Goal: Task Accomplishment & Management: Complete application form

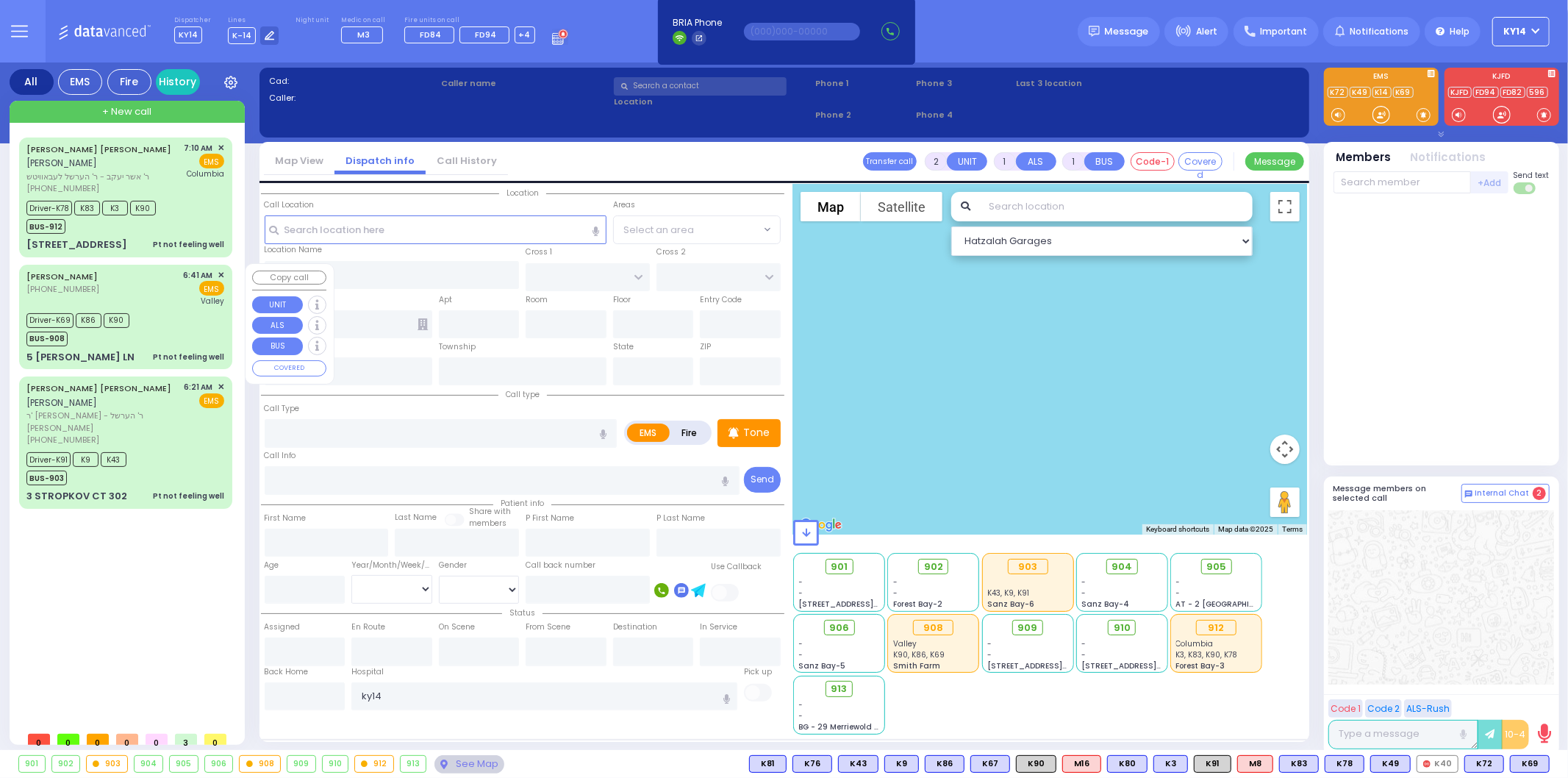
click at [126, 314] on span "K90" at bounding box center [116, 320] width 26 height 14
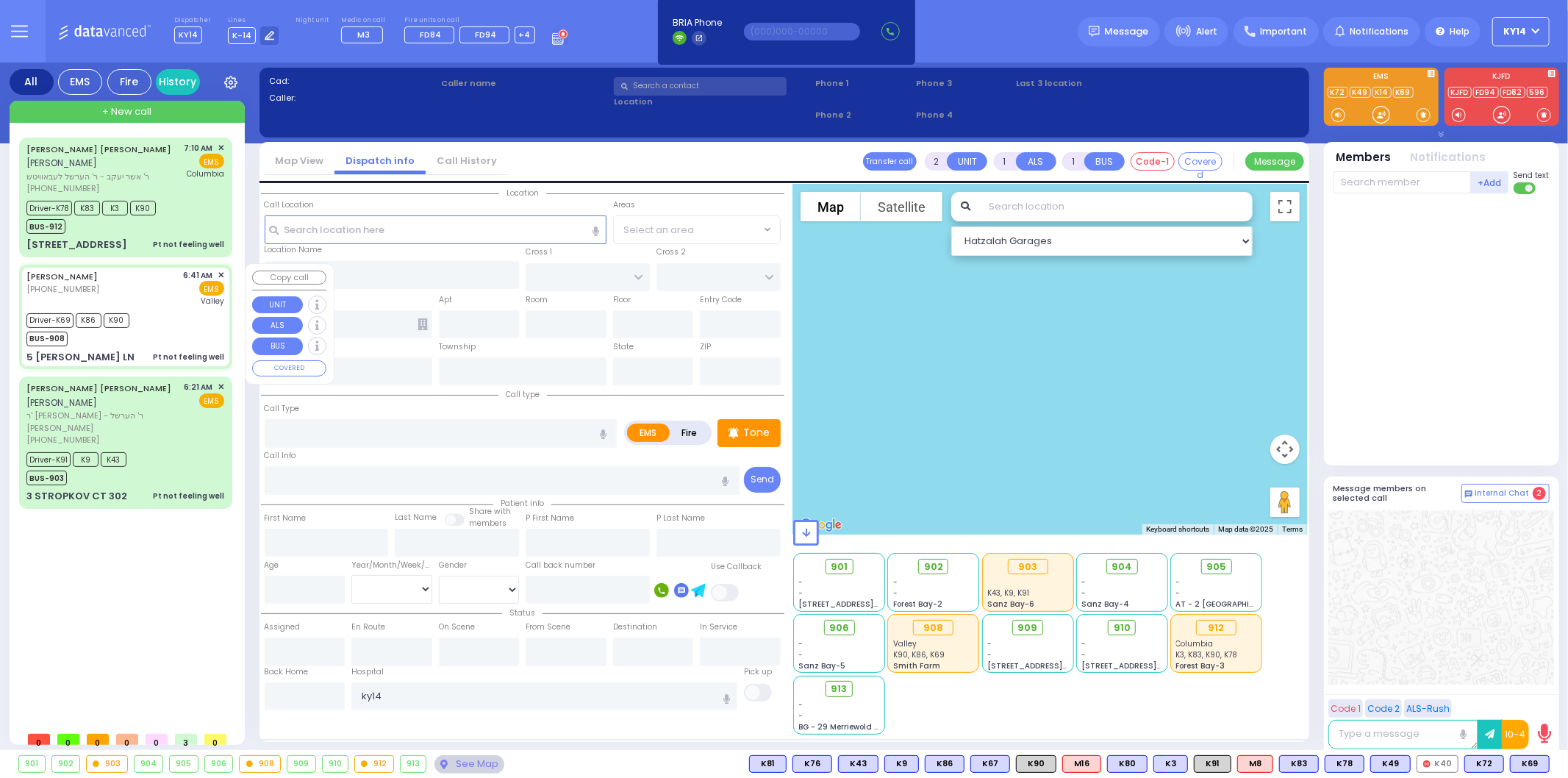
type input "6"
select select
type input "Pt not feeling well"
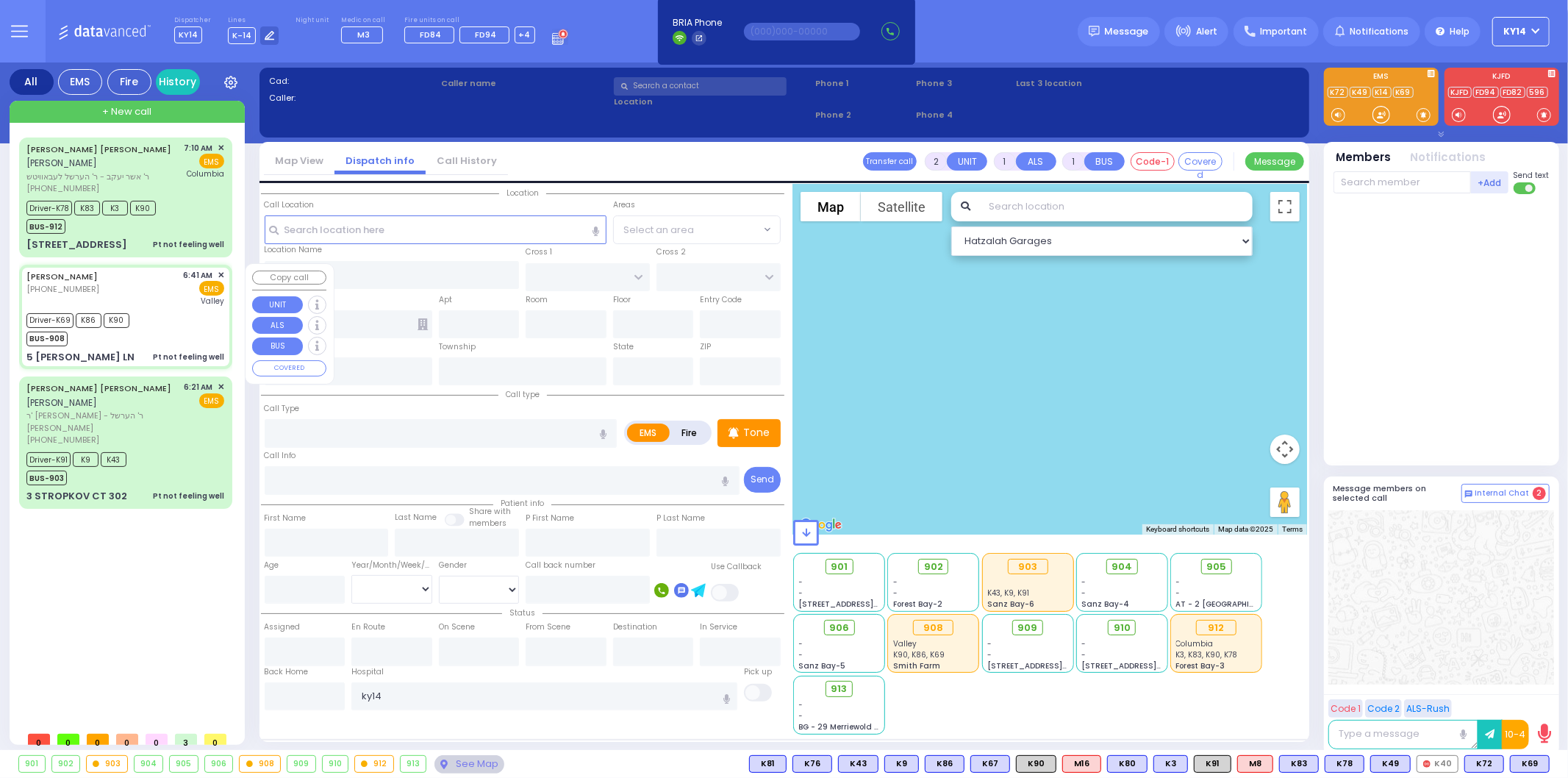
radio input "true"
type input "SHMAYA"
type input "[PERSON_NAME]"
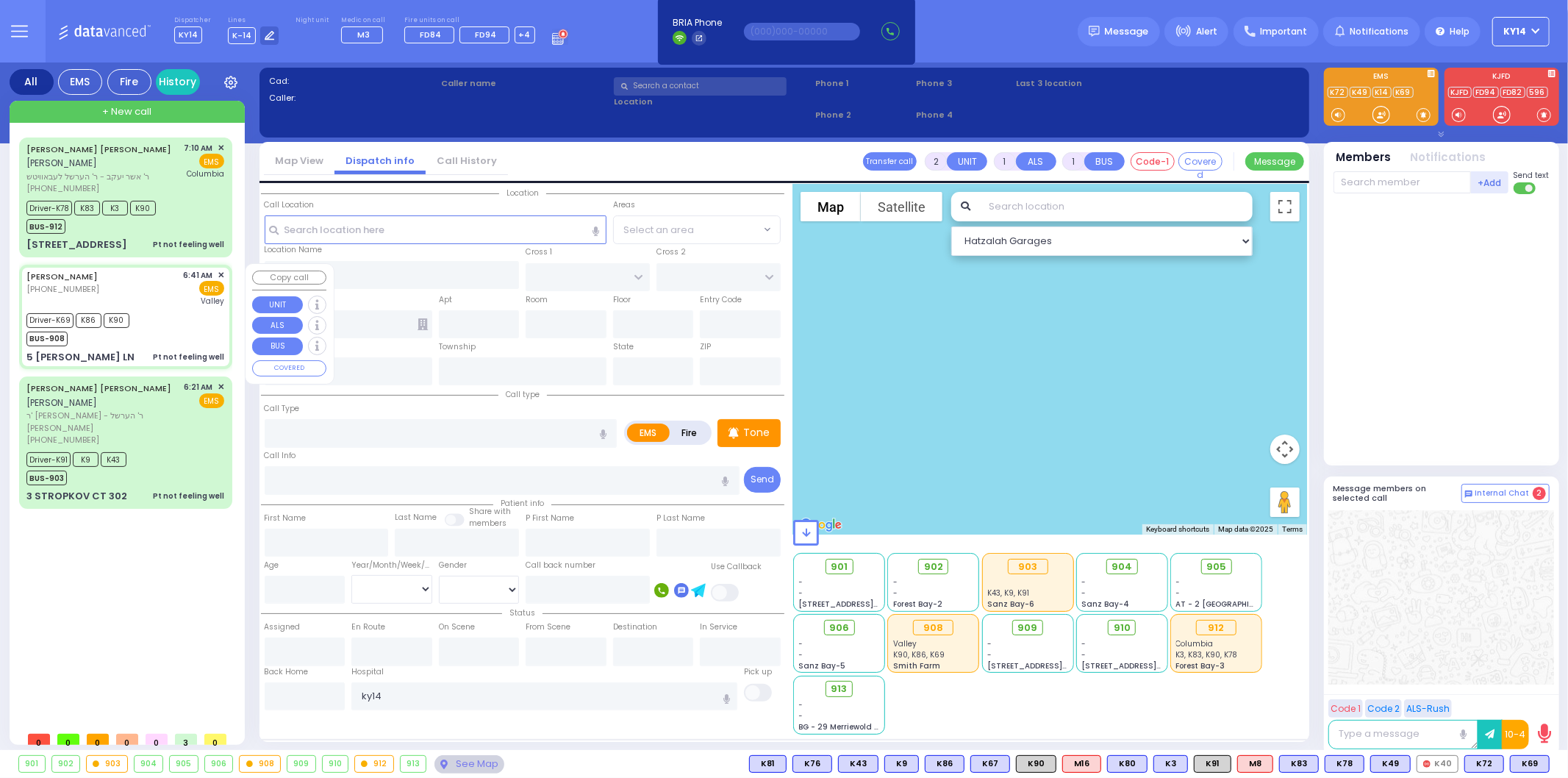
type input "3"
select select "Month"
select select "[DEMOGRAPHIC_DATA]"
type input "06:41"
type input "06:44"
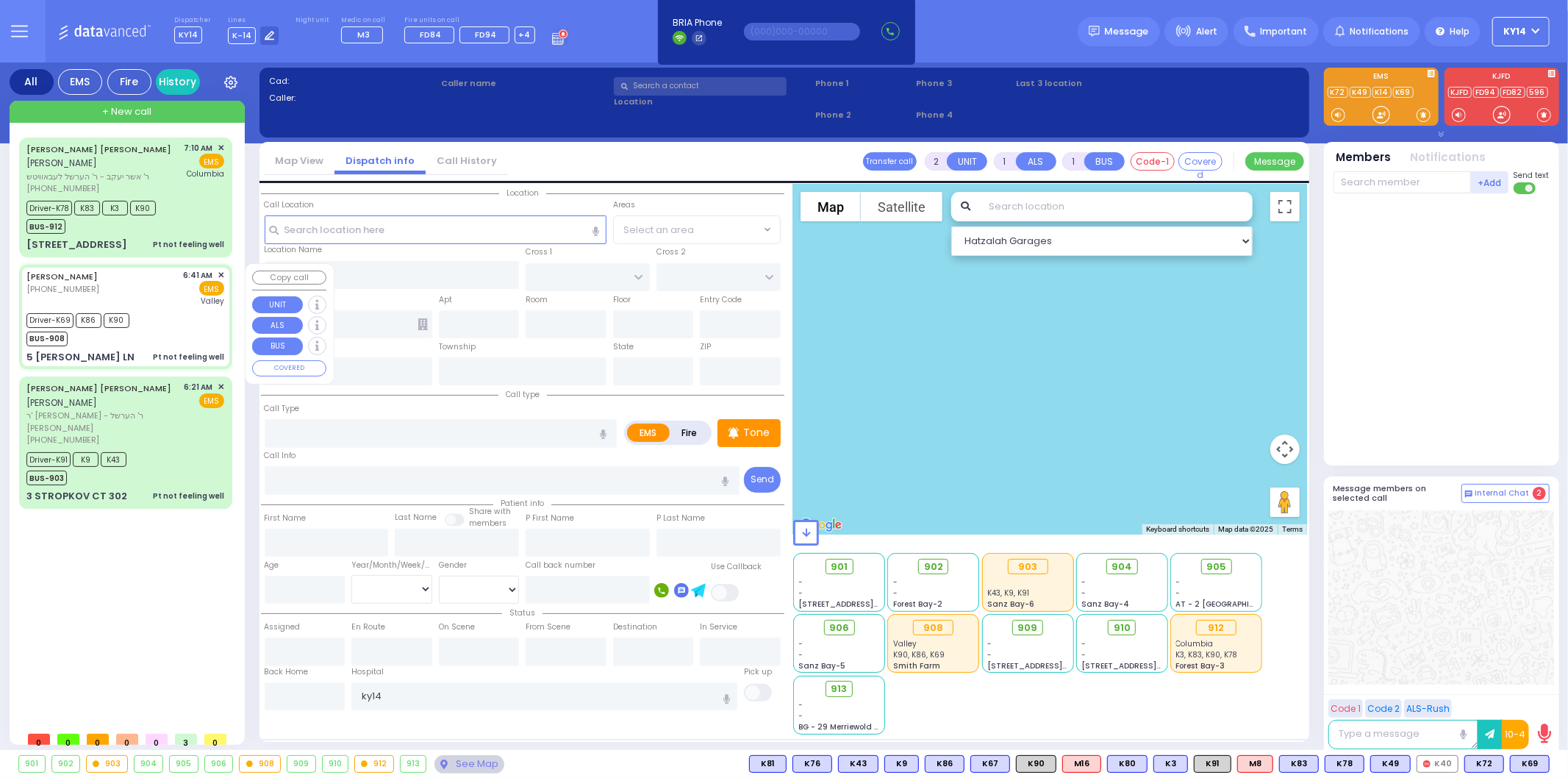
type input "06:49"
type input "07:45"
type input "08:26"
type input "08:41"
type input "[GEOGRAPHIC_DATA]"
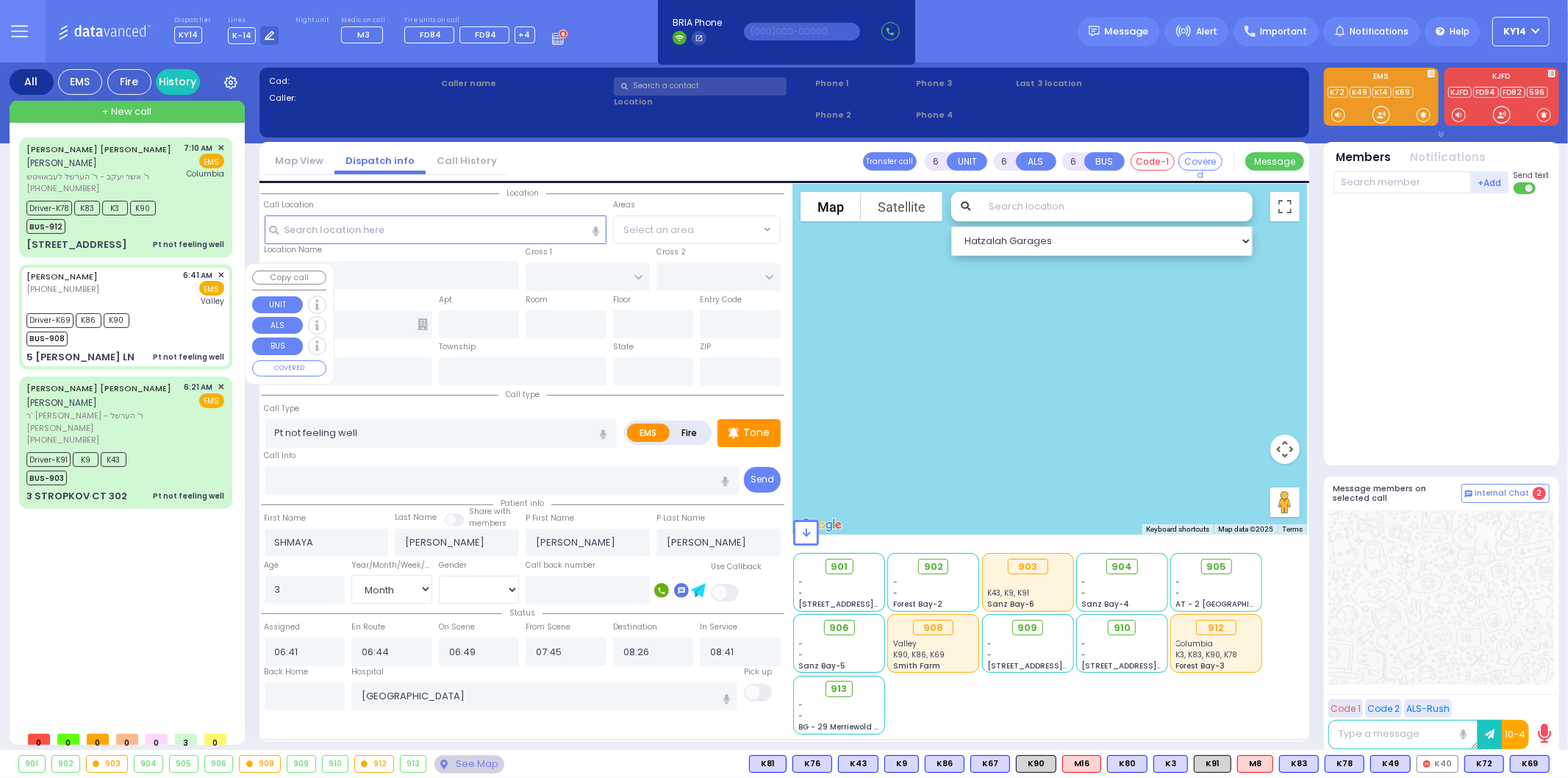
select select "Hatzalah Garages"
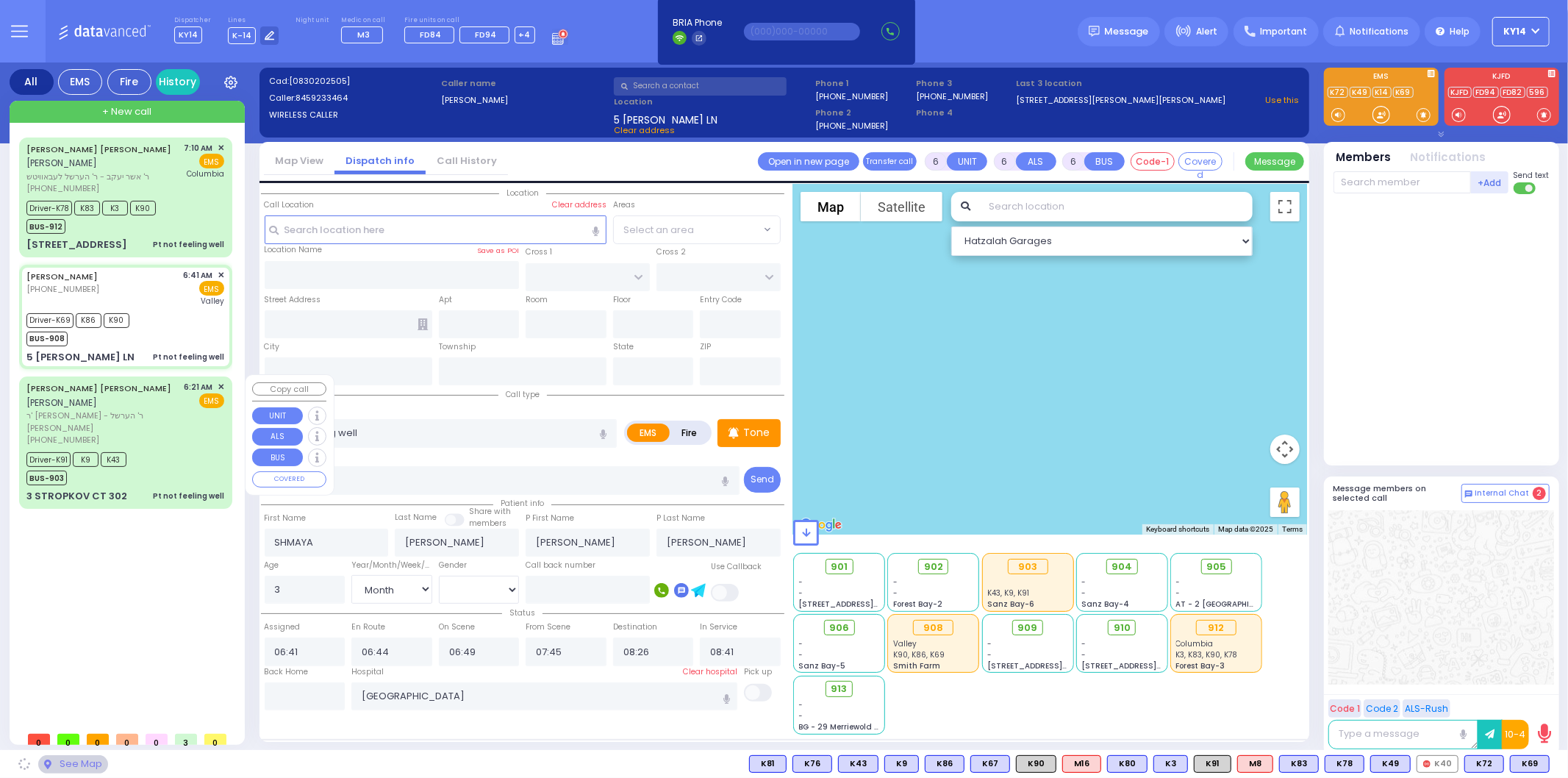
type input "5 [PERSON_NAME] LN"
type input "MONROE"
type input "[US_STATE]"
type input "10950"
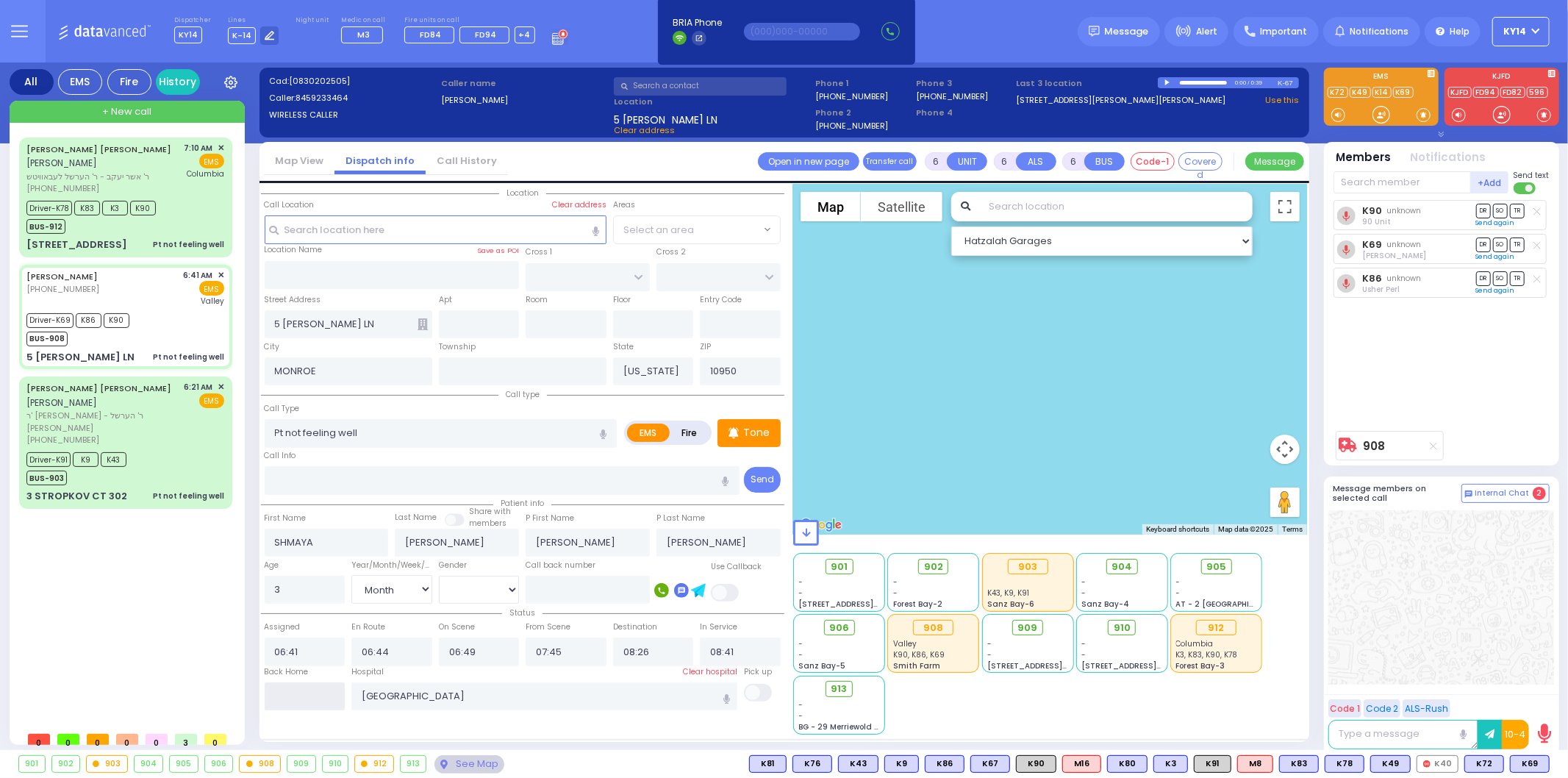
click at [314, 701] on input "text" at bounding box center [304, 695] width 81 height 28
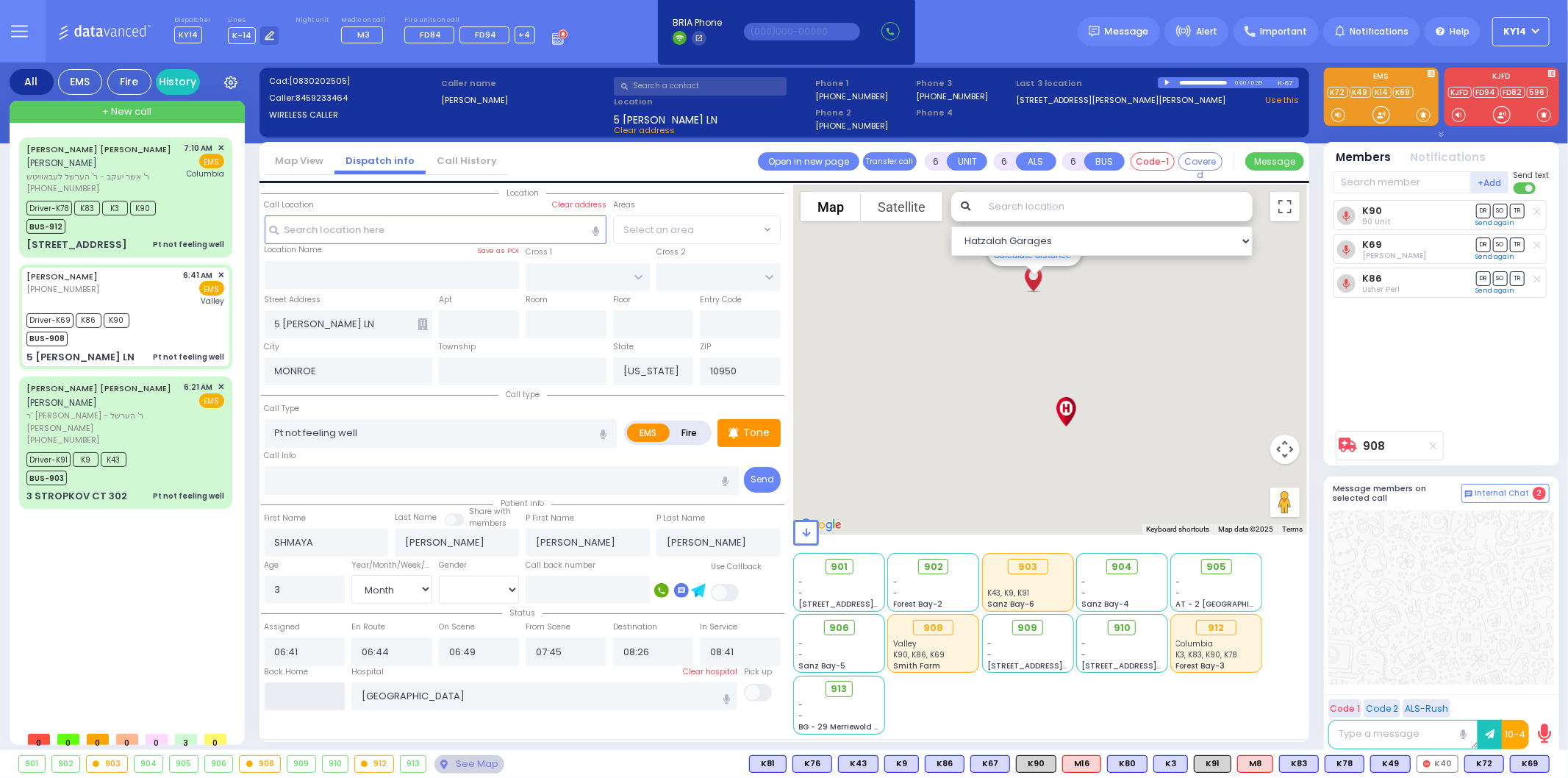
click at [316, 696] on input "text" at bounding box center [304, 695] width 81 height 28
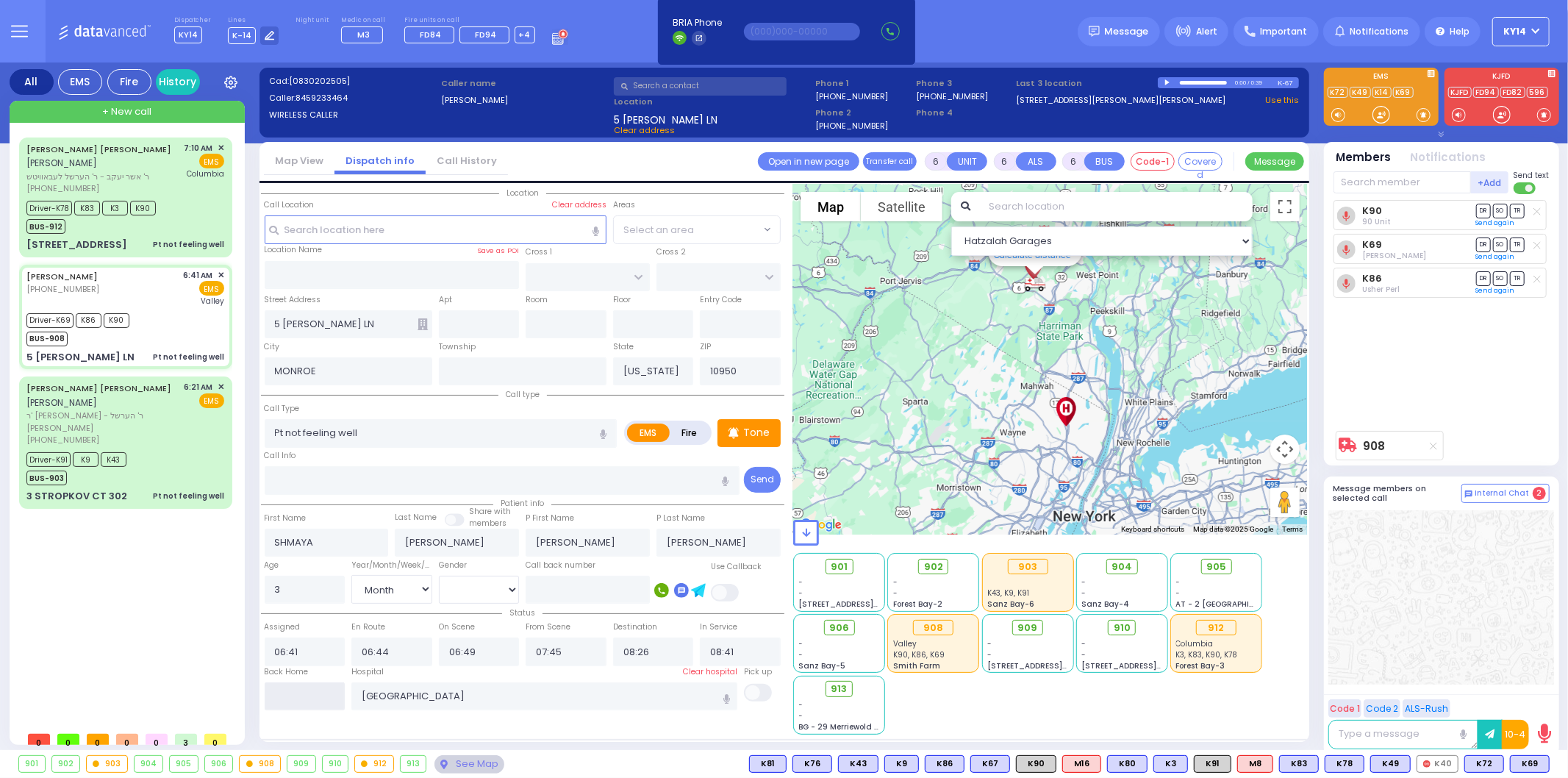
click at [316, 696] on input "text" at bounding box center [304, 695] width 81 height 28
click at [317, 696] on input "text" at bounding box center [304, 695] width 81 height 28
type input "09:32"
select select
radio input "true"
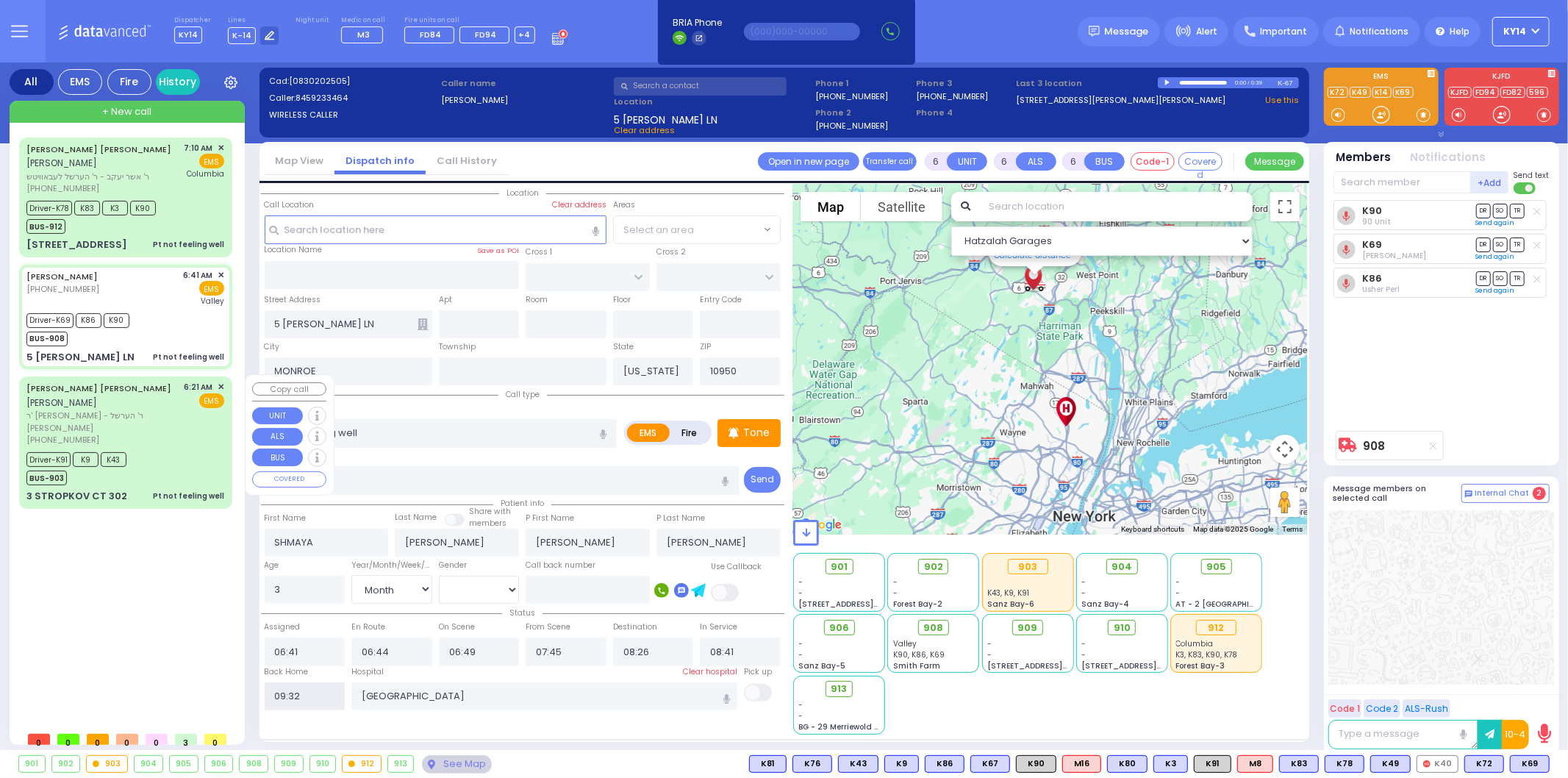
select select
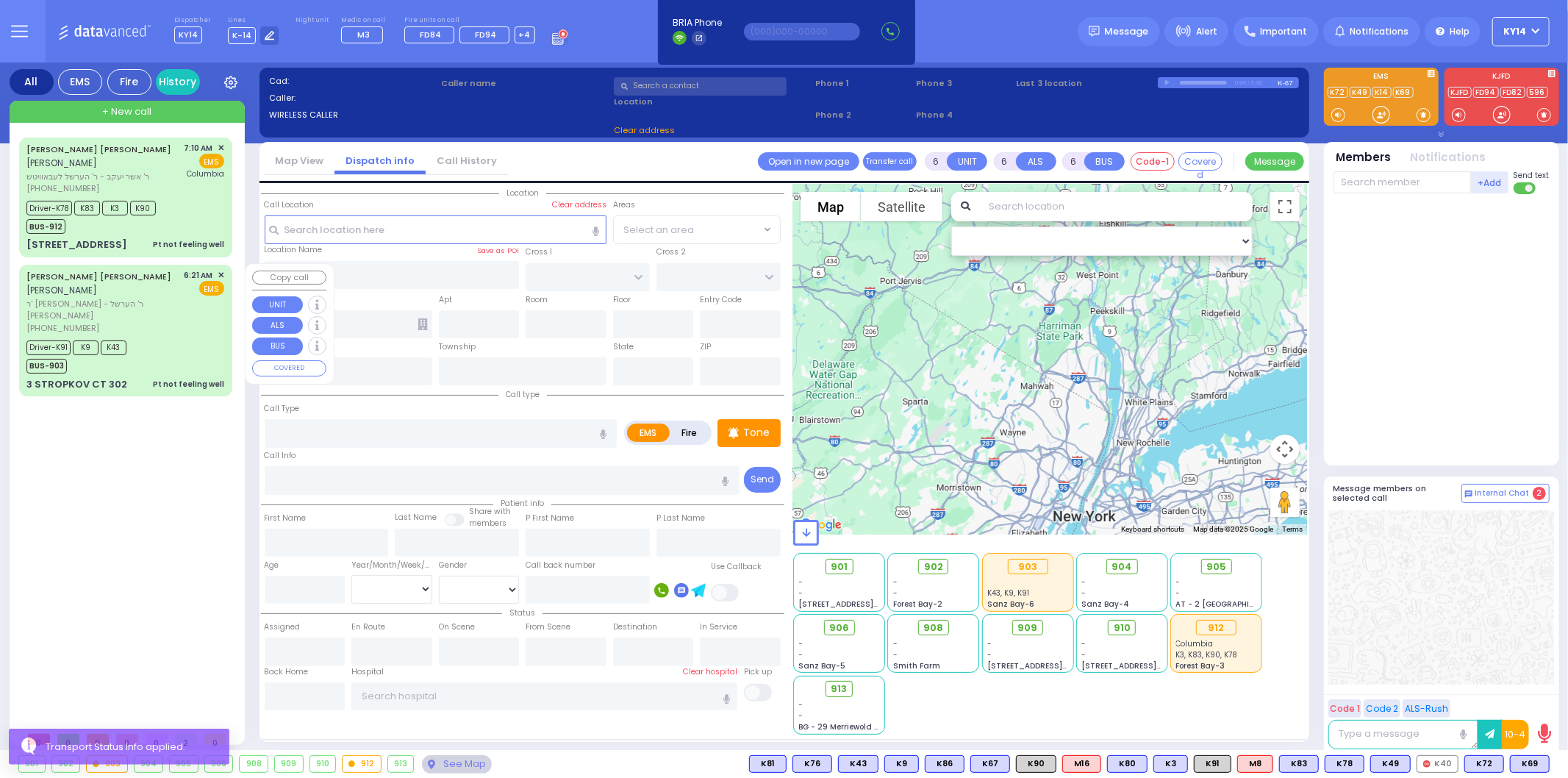
click at [172, 321] on div "[PERSON_NAME] [PERSON_NAME] [PERSON_NAME] ר' [PERSON_NAME] - ר' הערשל גראס [PHO…" at bounding box center [126, 331] width 207 height 127
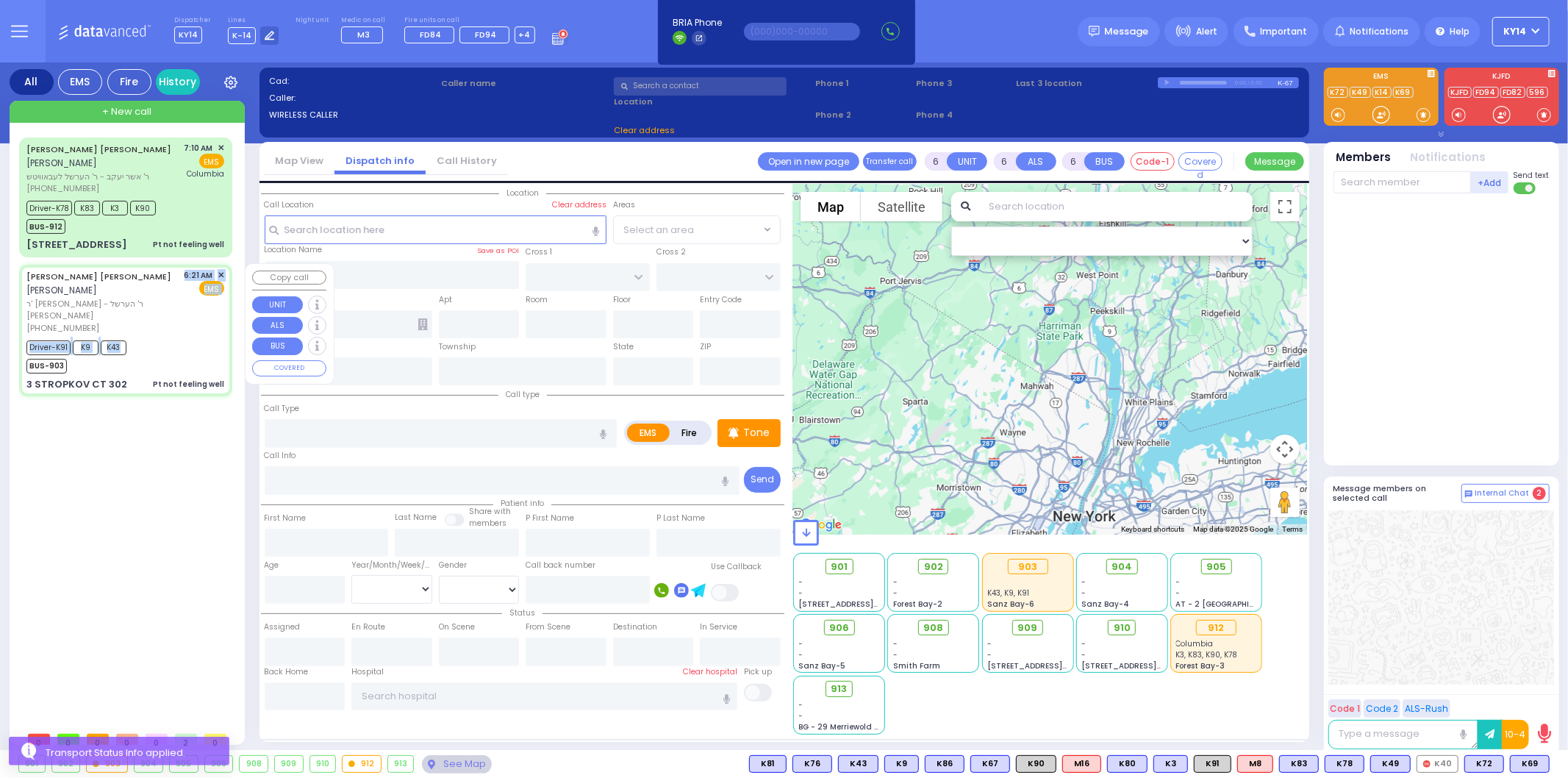
select select
type input "Pt not feeling well"
radio input "true"
type input "[PERSON_NAME]"
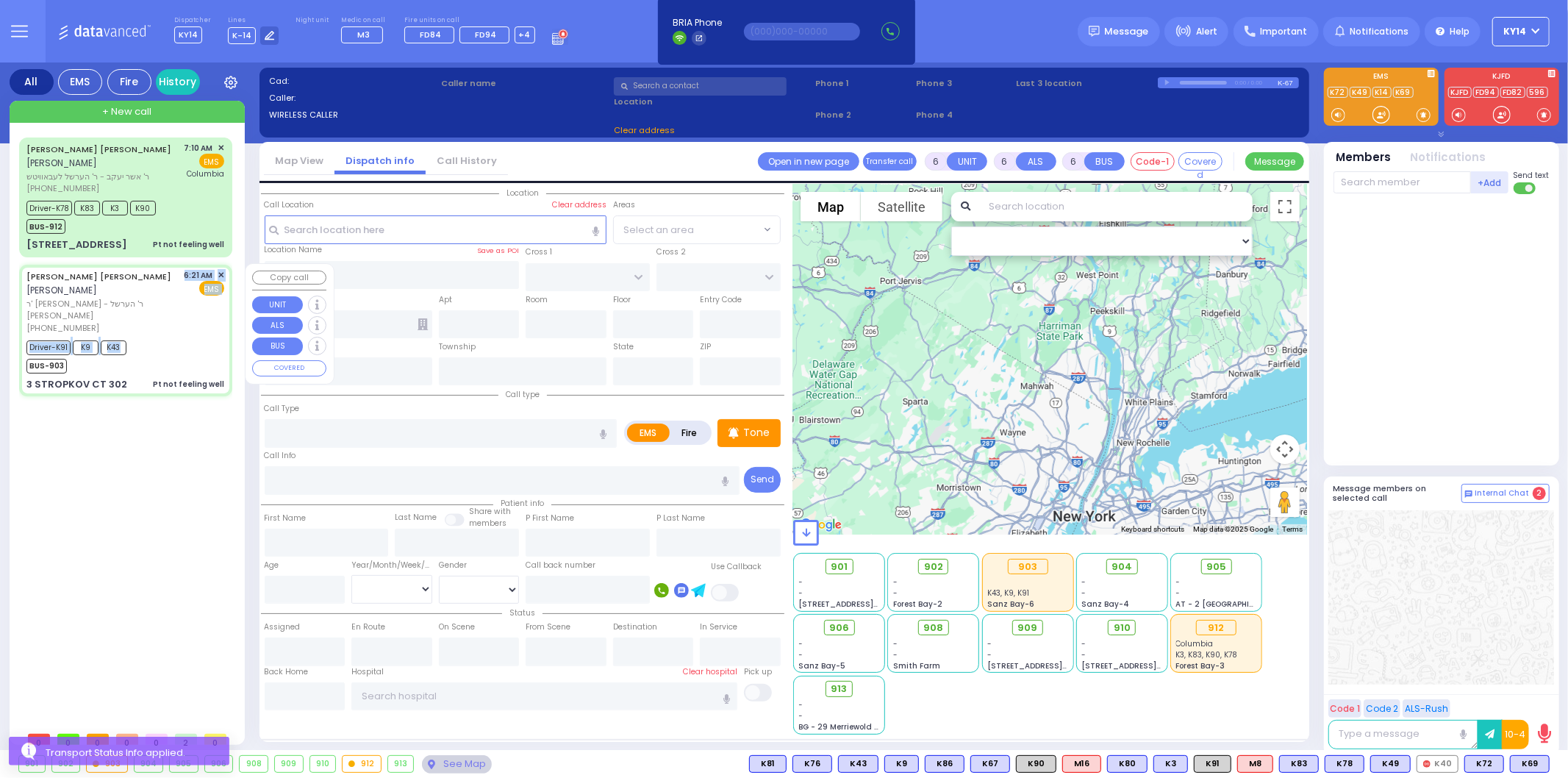
type input "Frimet"
type input "[PERSON_NAME]"
type input "46"
select select "Year"
select select "[DEMOGRAPHIC_DATA]"
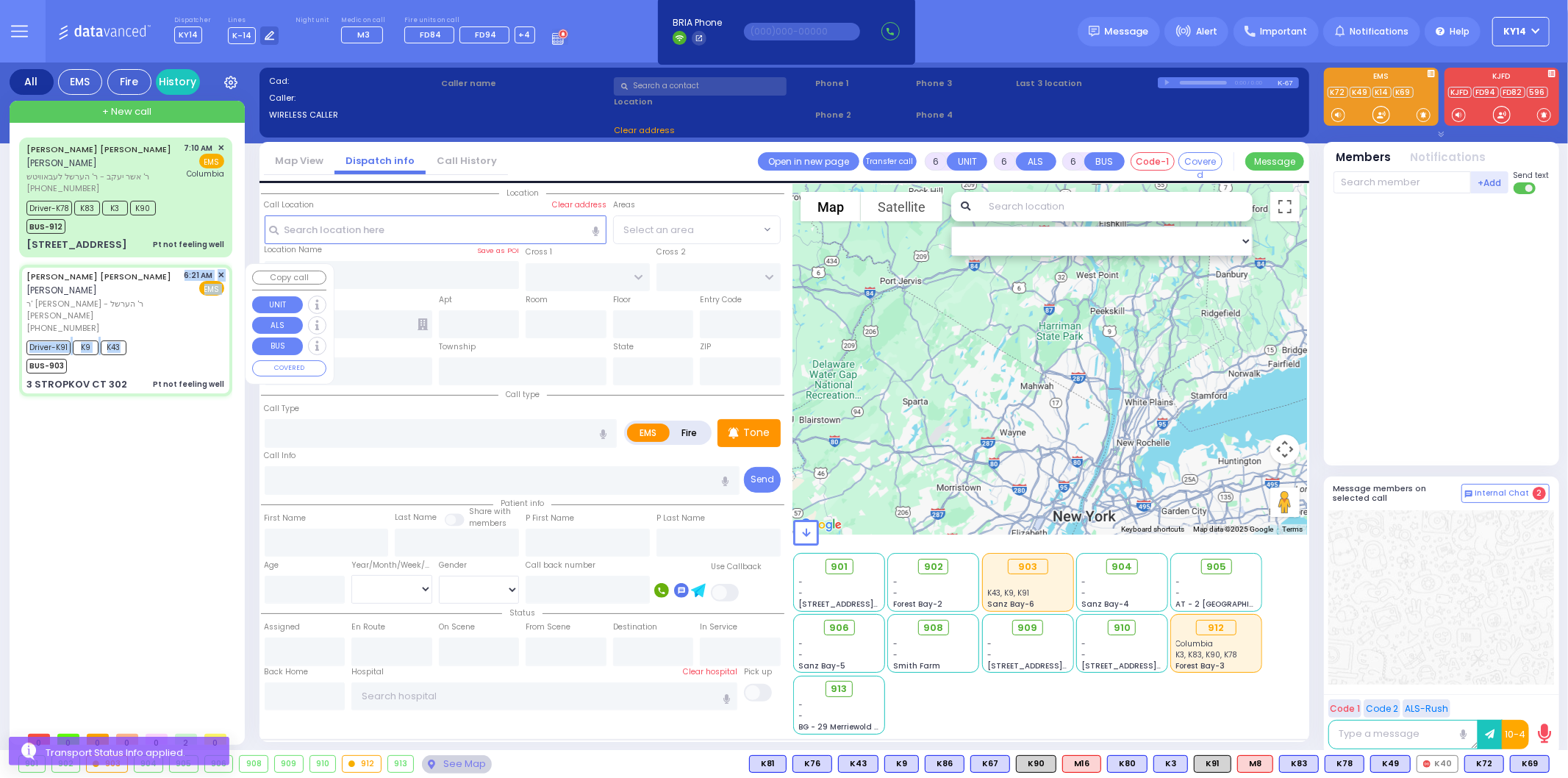
type input "06:21"
type input "06:23"
type input "06:26"
type input "06:48"
type input "07:14"
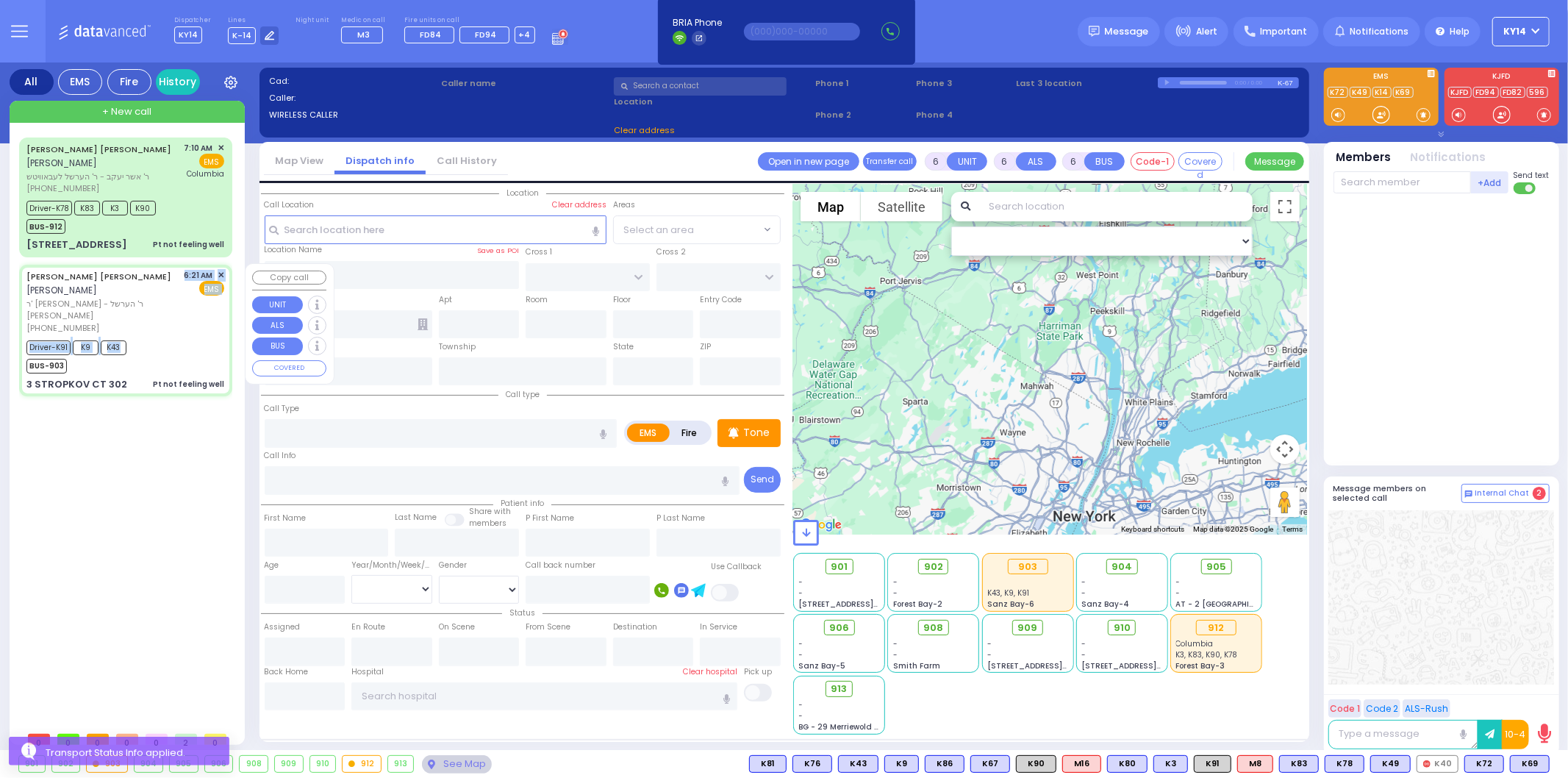
type input "07:22"
type input "[GEOGRAPHIC_DATA] [STREET_ADDRESS][GEOGRAPHIC_DATA] Suffern"
select select "Hatzalah Garages"
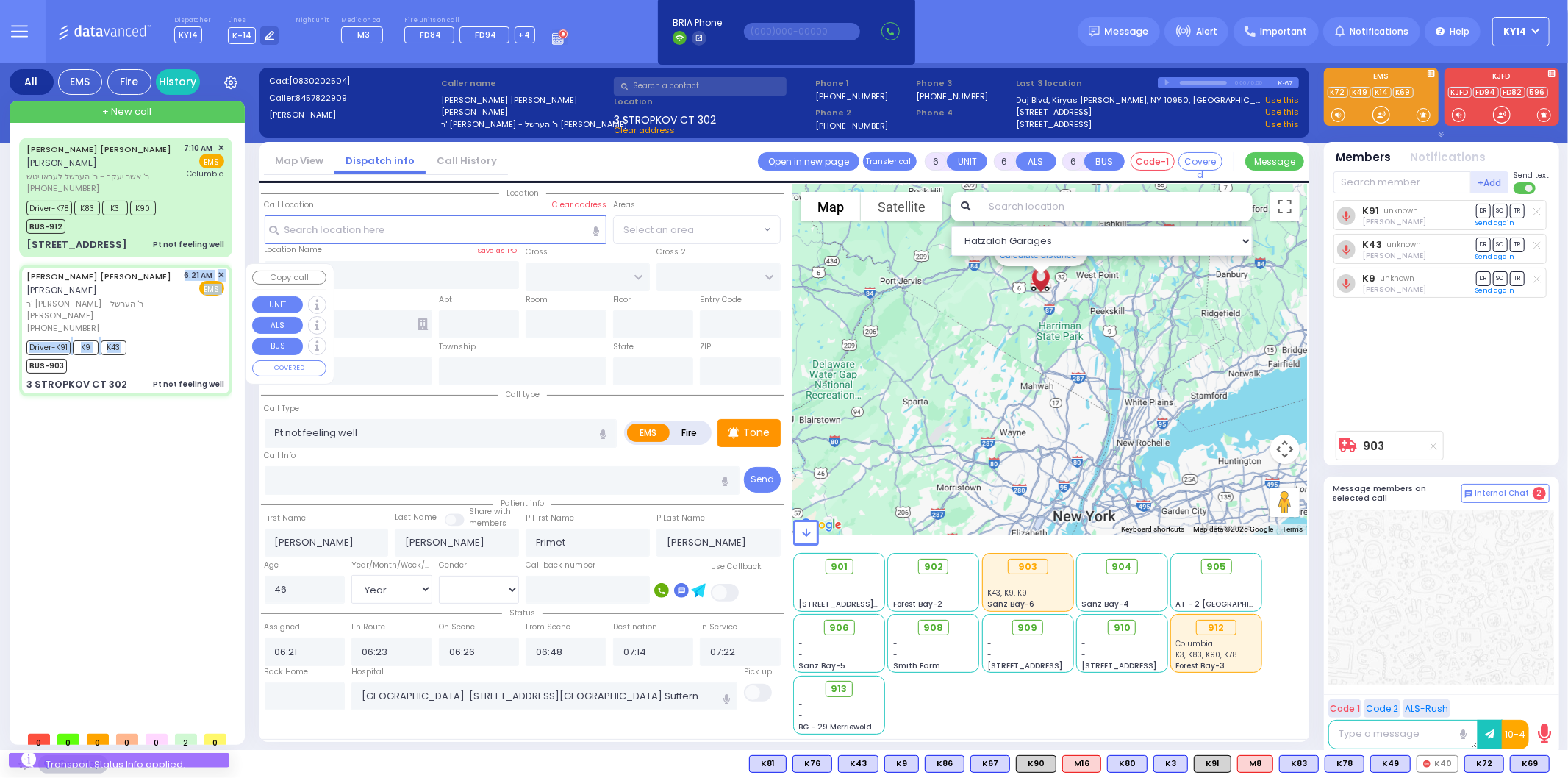
type input "RIMENEV COURT"
type input "DAJ BLVD"
type input "3 STROPKOV CT"
type input "302"
type input "Monroe"
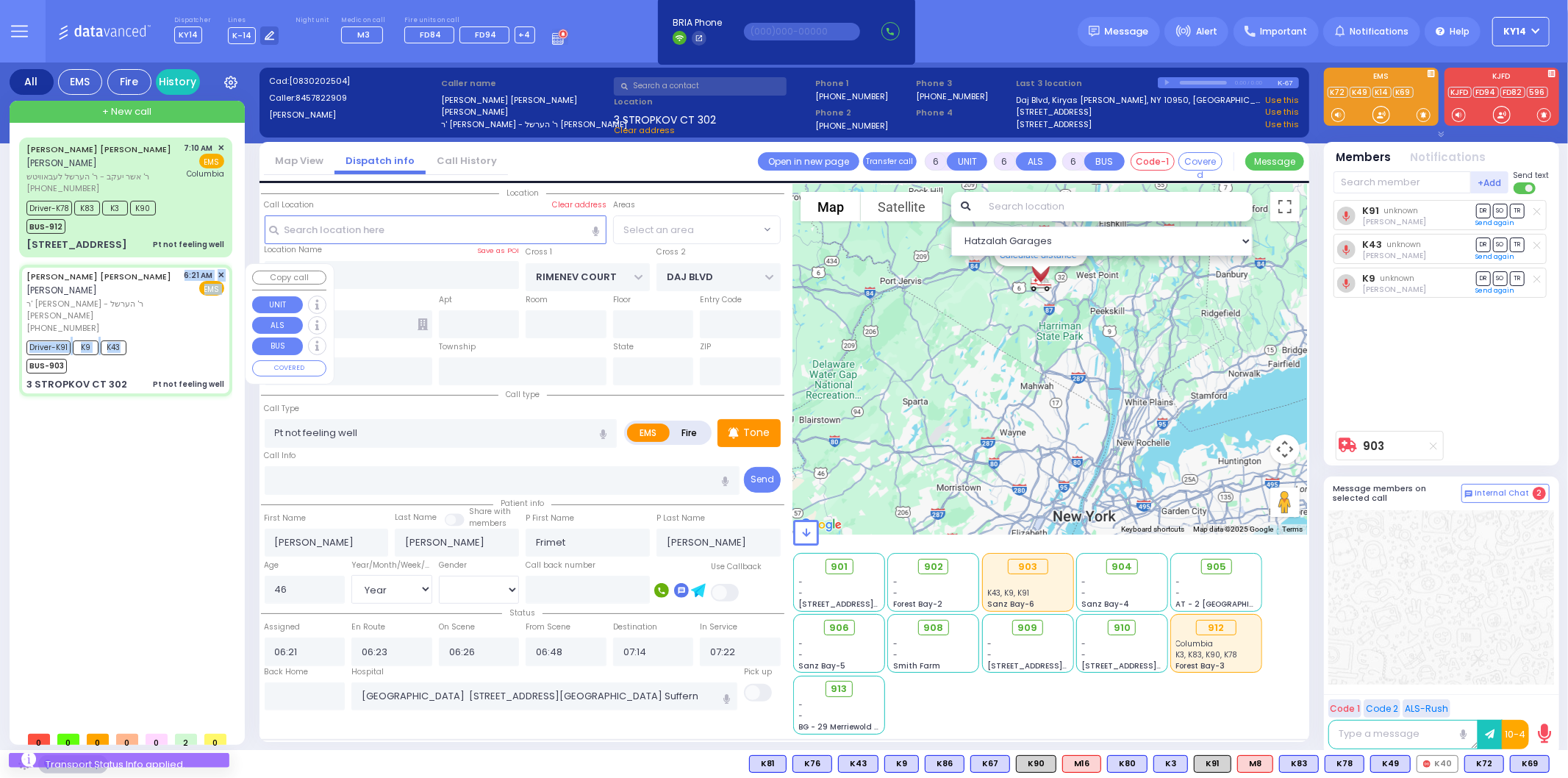
type input "[US_STATE]"
type input "10950"
select select "SECTION 1"
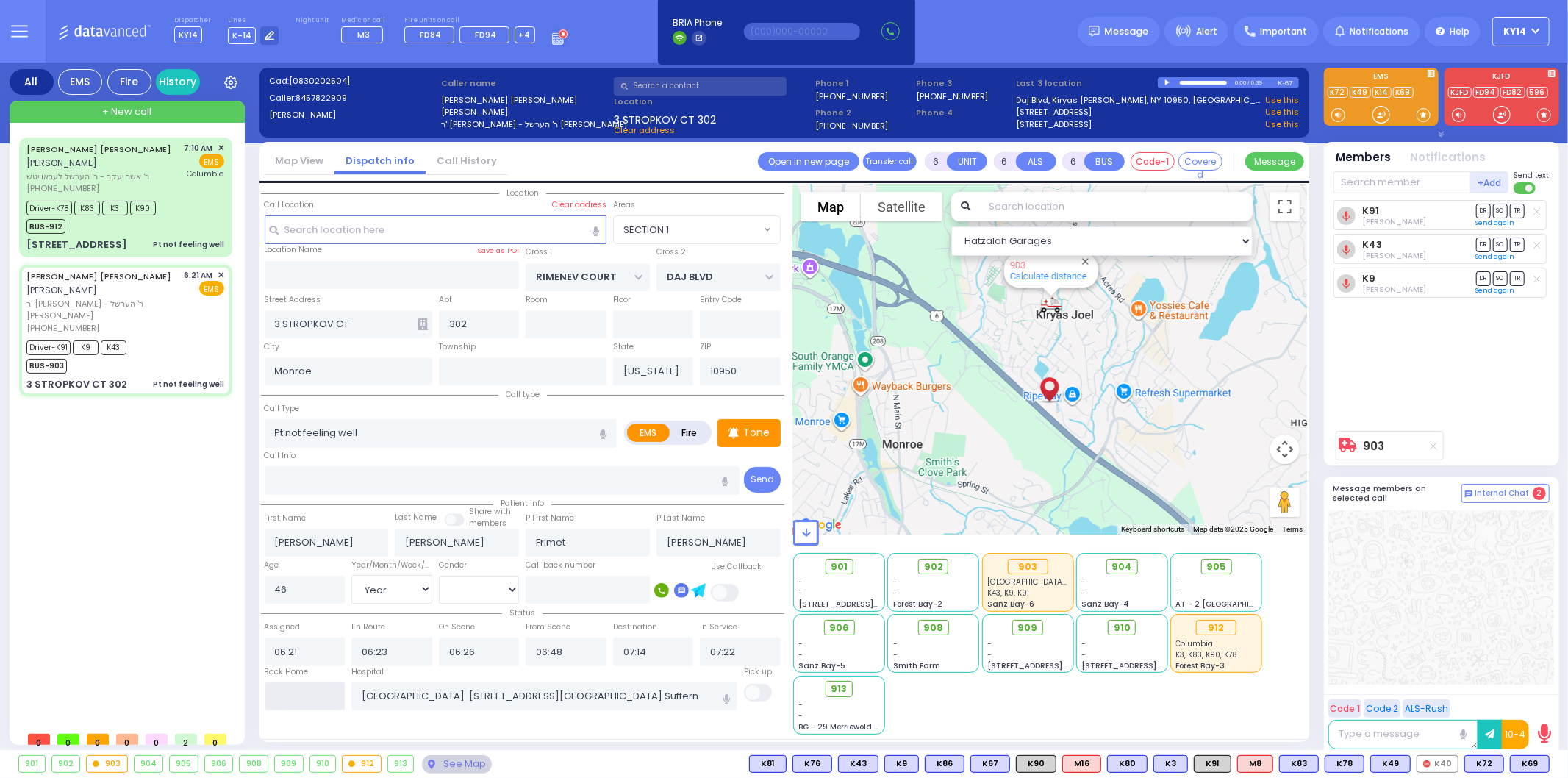
click at [319, 702] on input "text" at bounding box center [304, 695] width 81 height 28
type input "09:32"
select select
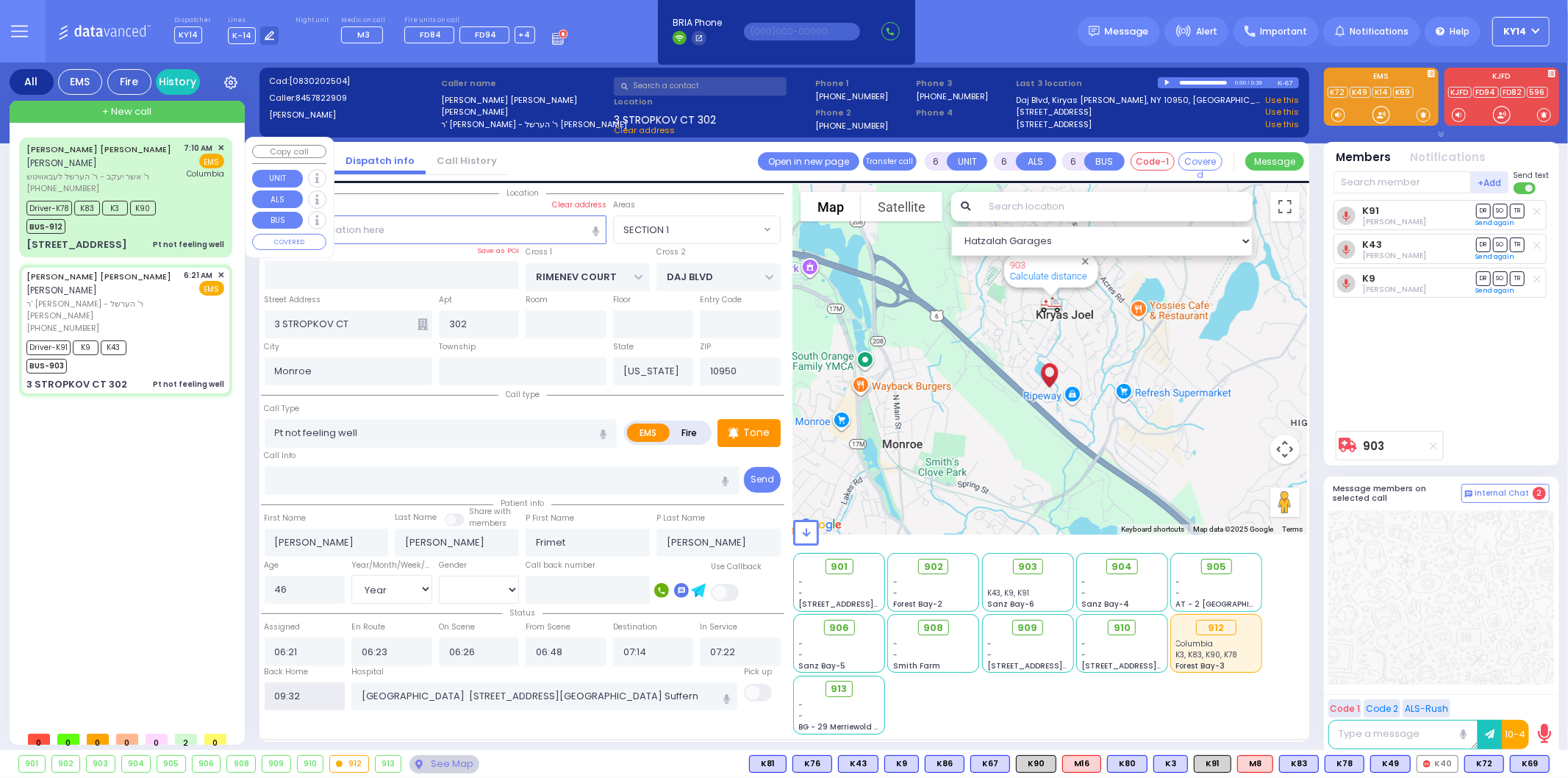
radio input "true"
select select
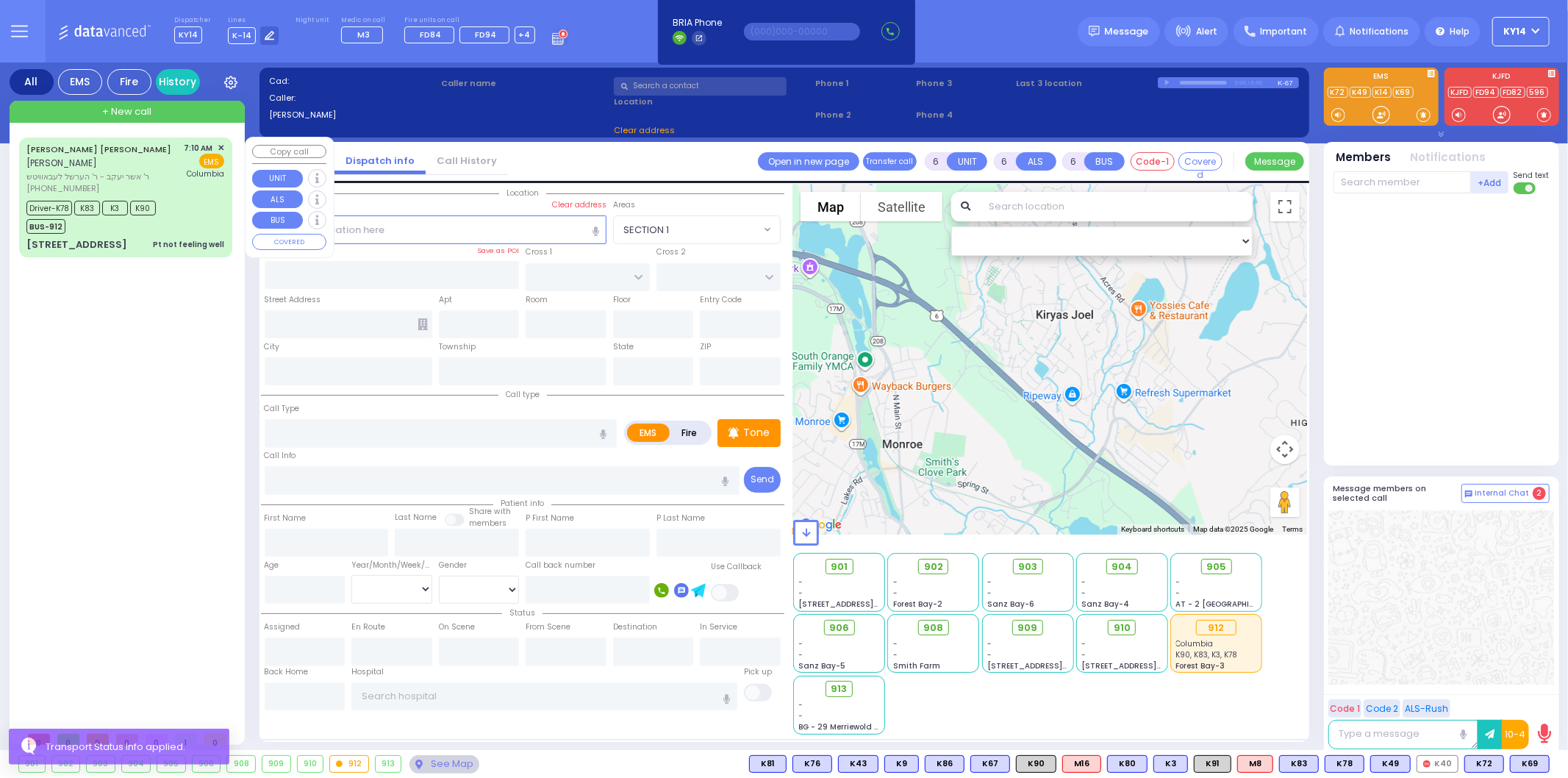
click at [167, 204] on div "Driver-K78 K83 K3 K90 BUS-912" at bounding box center [126, 215] width 198 height 37
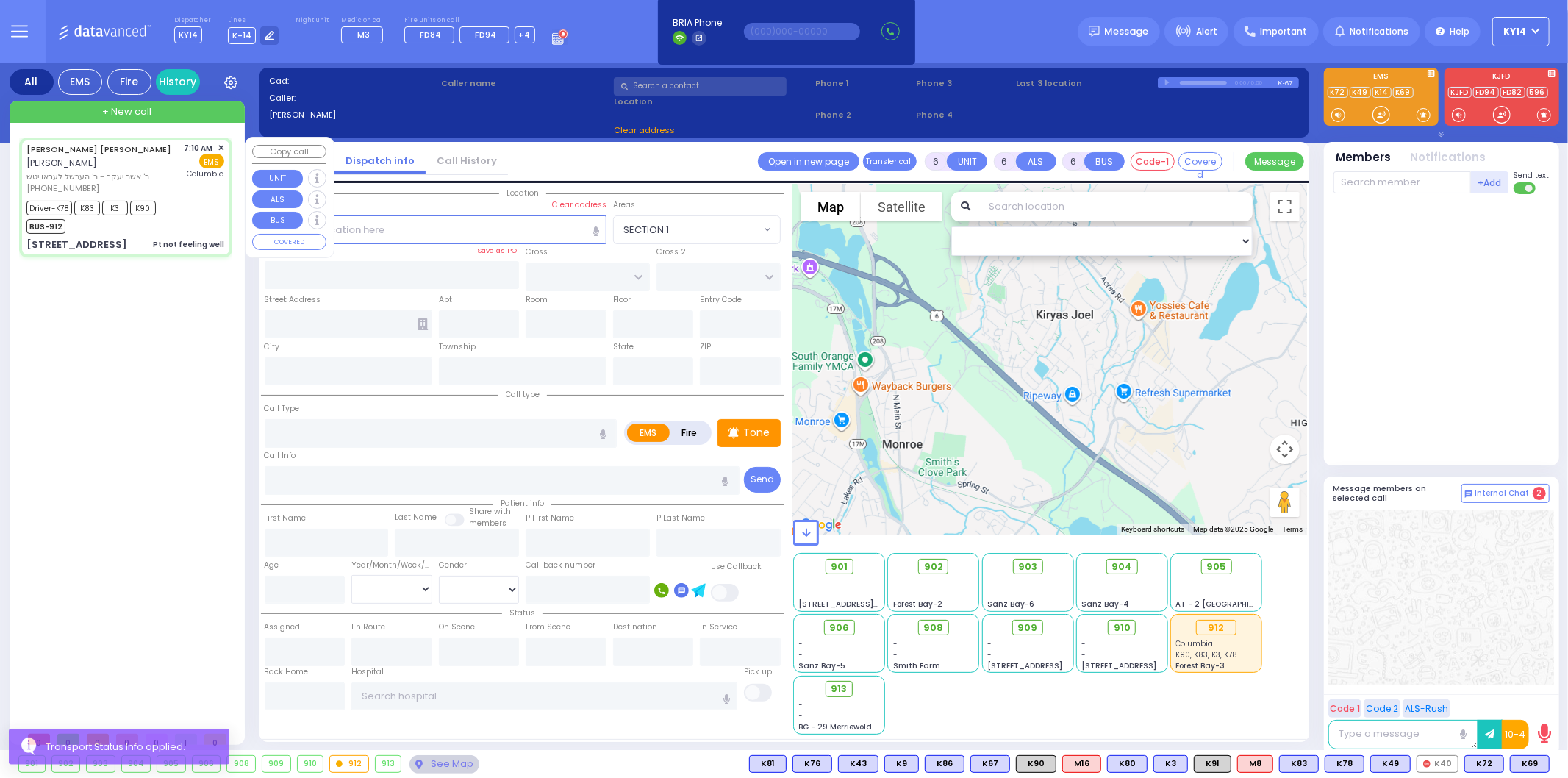
select select
type input "Pt not feeling well"
radio input "true"
type input "[PERSON_NAME]"
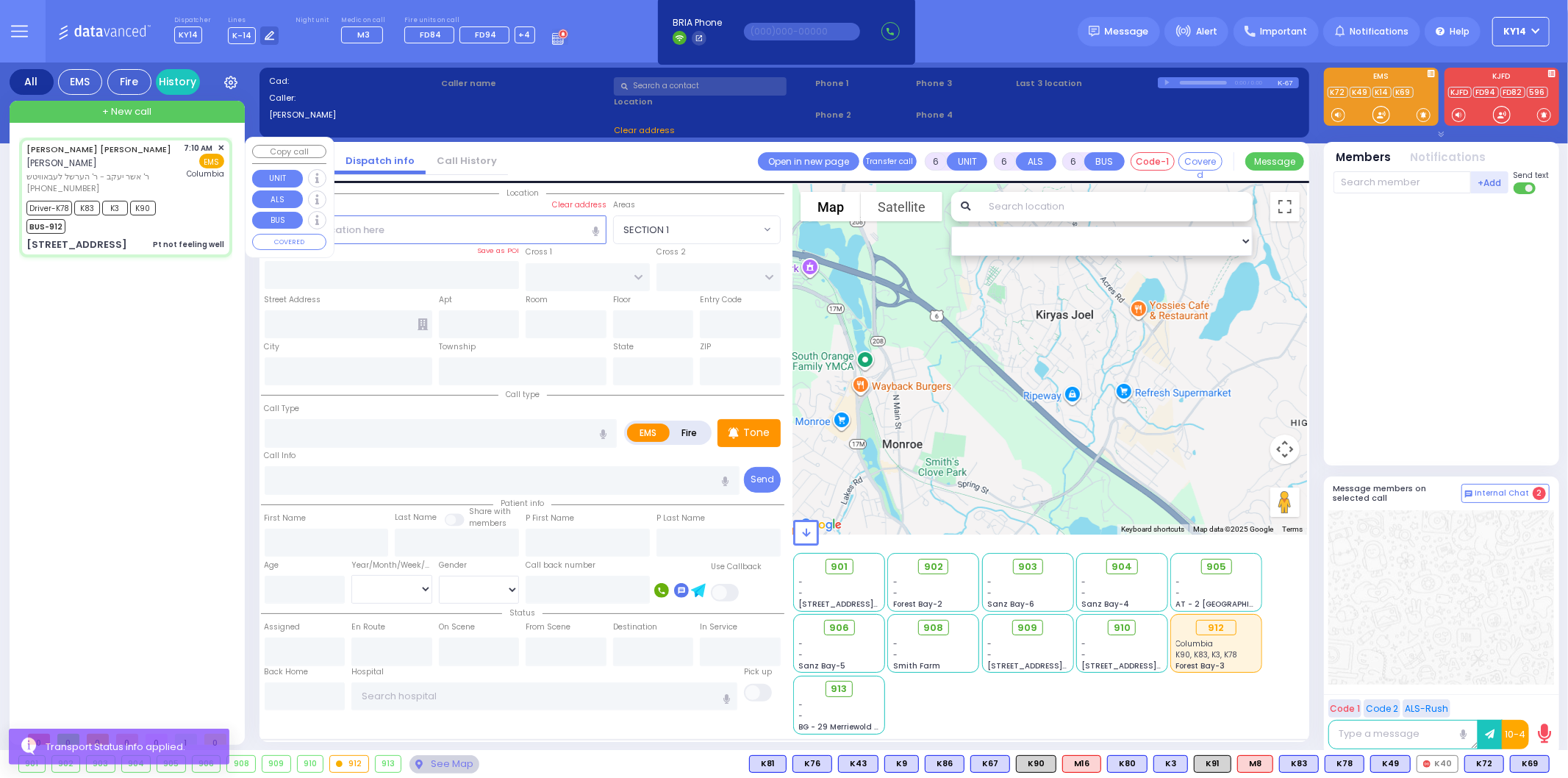
type input "Reafel"
type input "[PERSON_NAME]"
type input "14"
select select "Year"
select select "[DEMOGRAPHIC_DATA]"
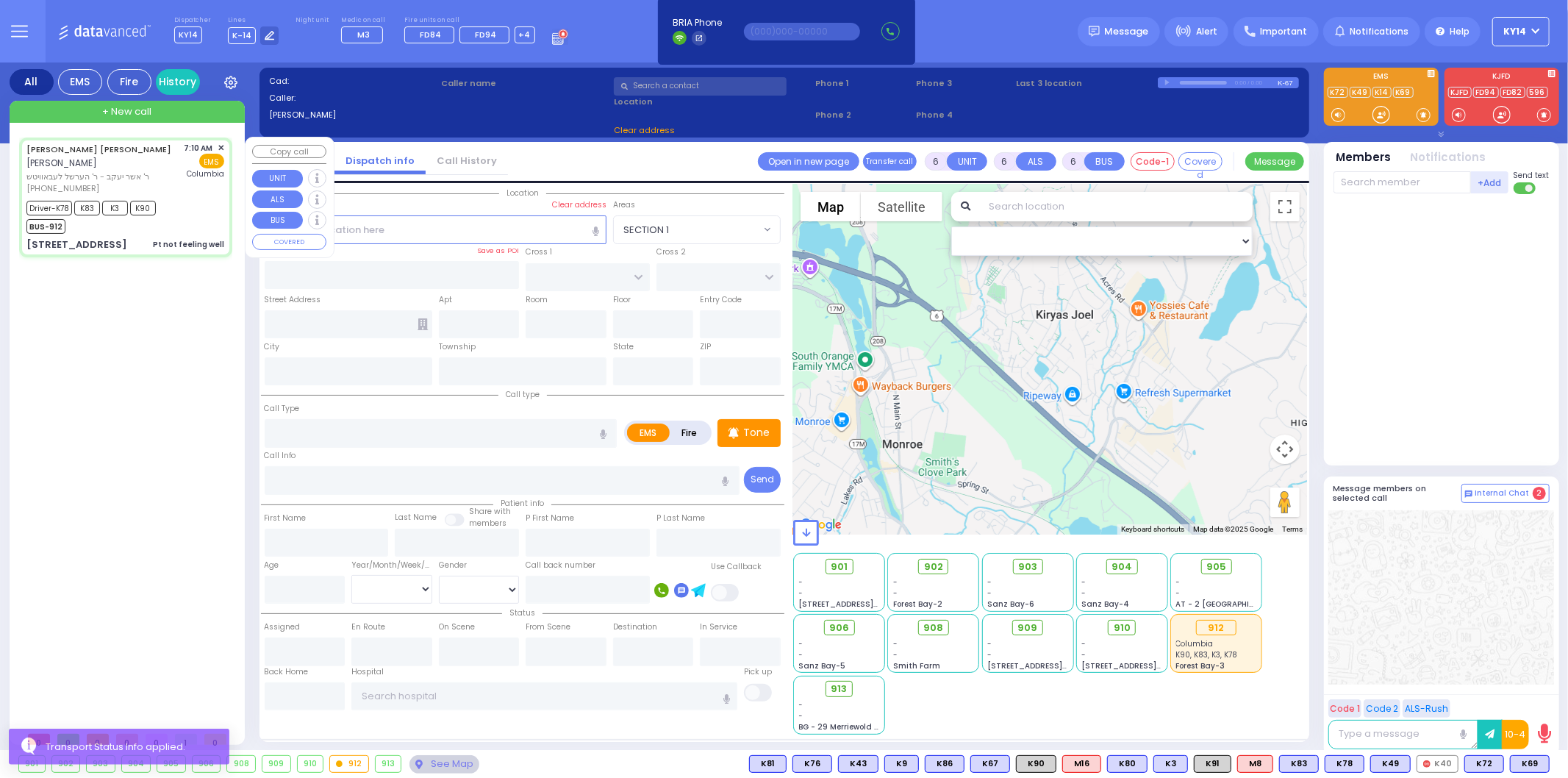
type input "07:10"
type input "07:12"
type input "07:14"
type input "07:35"
type input "08:25"
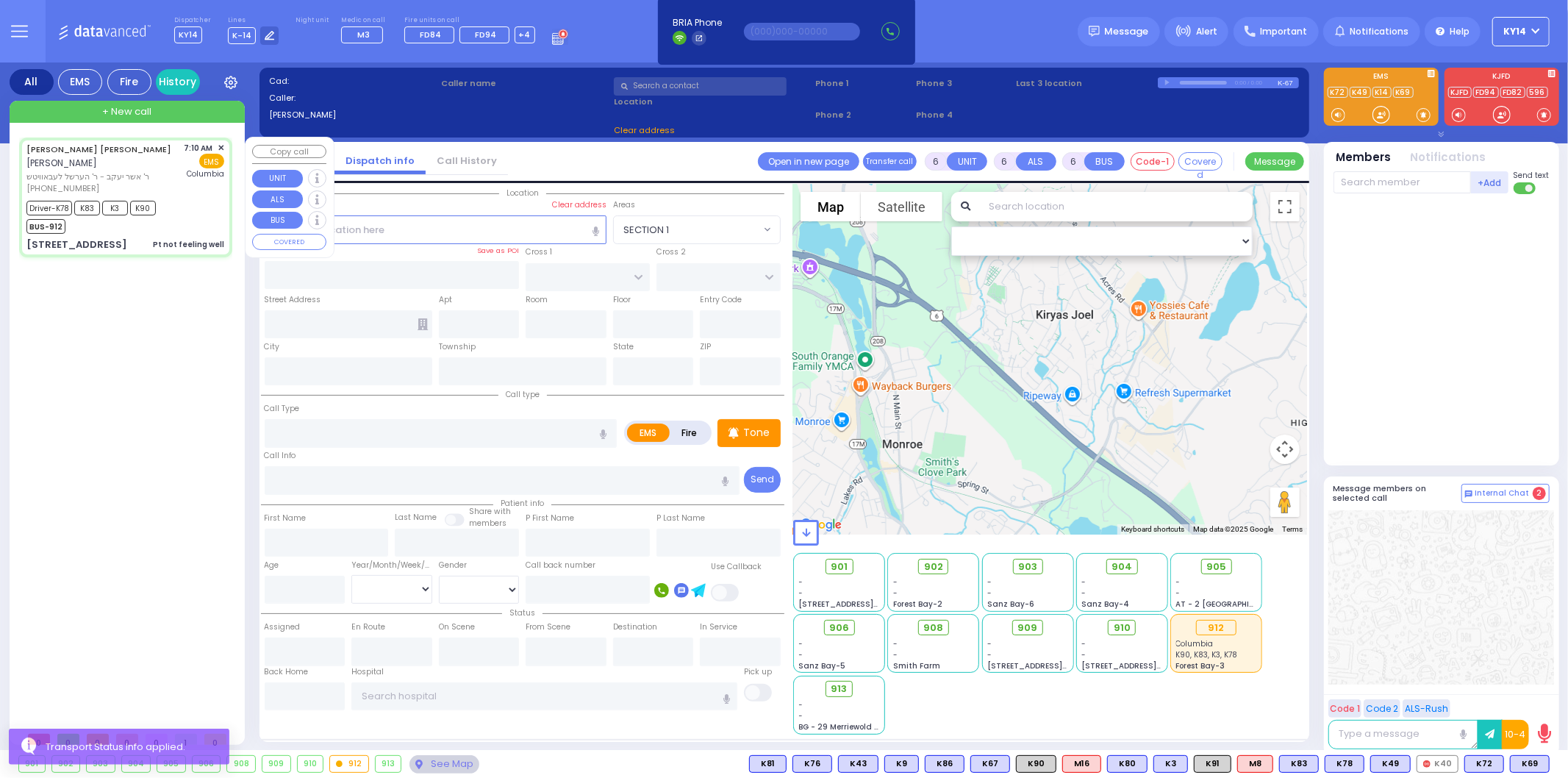
type input "08:31"
type input "[US_STATE][GEOGRAPHIC_DATA]- [GEOGRAPHIC_DATA]"
select select "Hatzalah Garages"
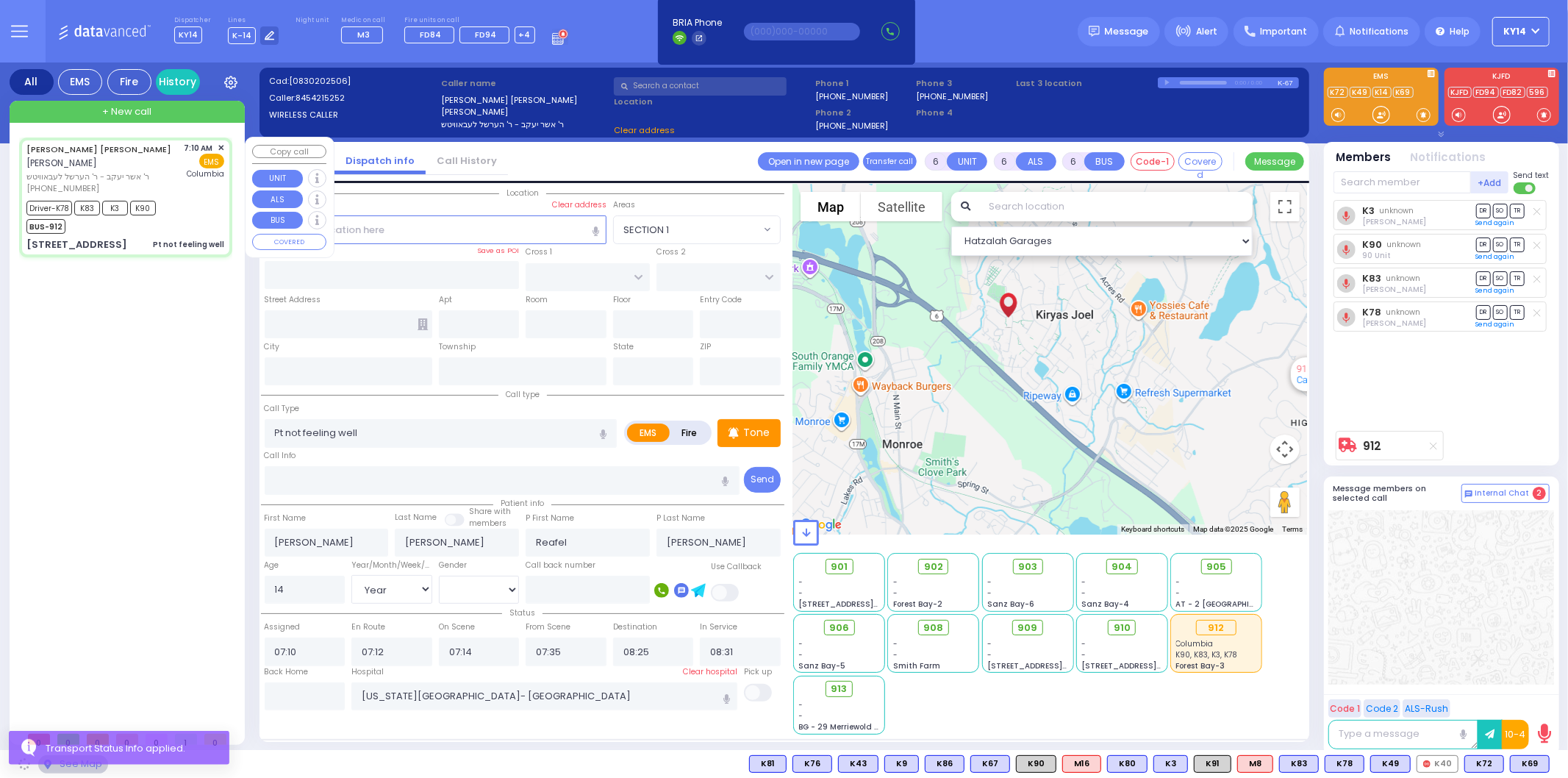
type input "ZENTA RD"
type input "[PERSON_NAME] BLVD"
type input "[STREET_ADDRESS]"
type input "101"
type input "Monroe"
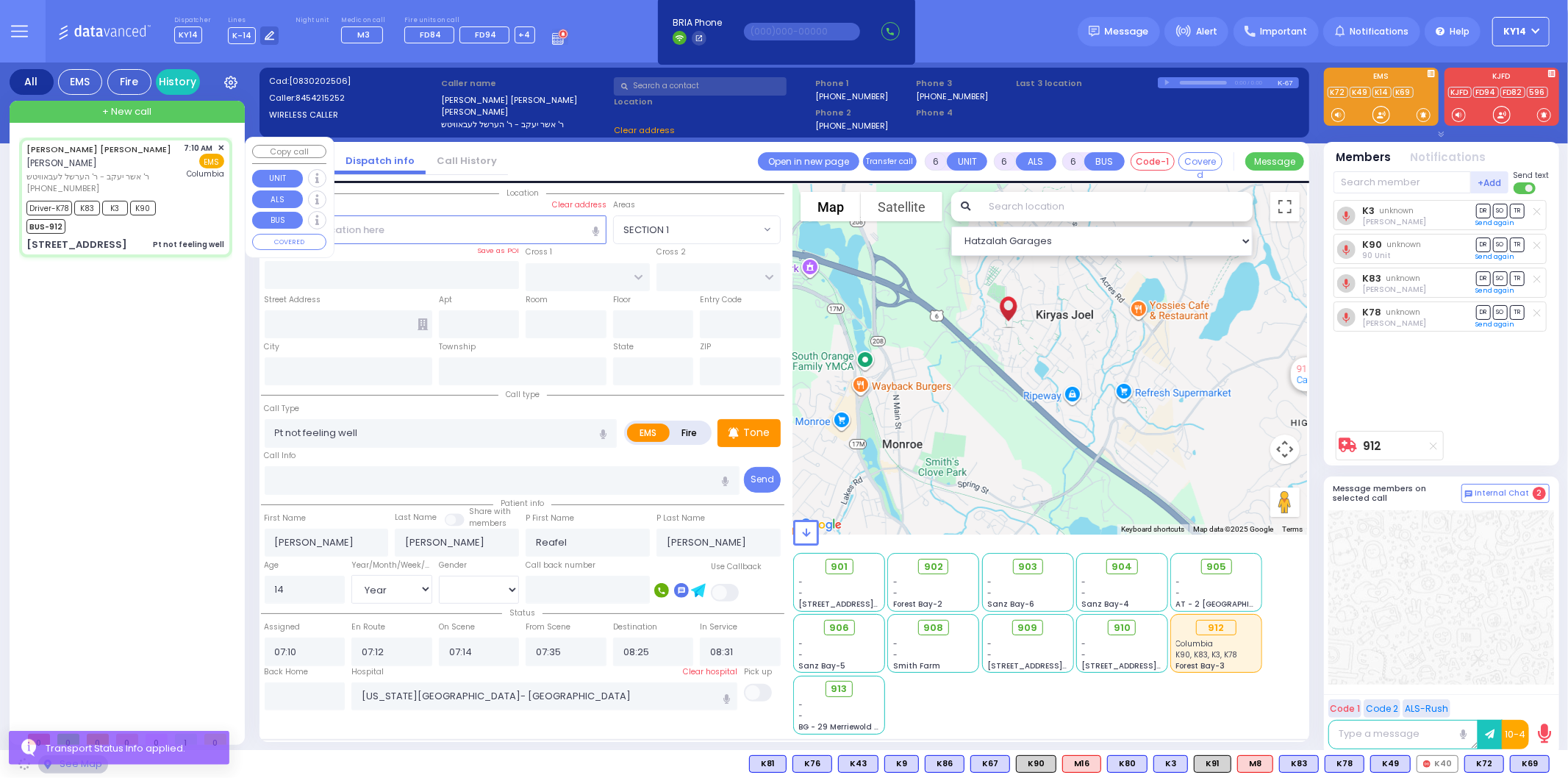
type input "[US_STATE]"
type input "10950"
select select "SECTION 2"
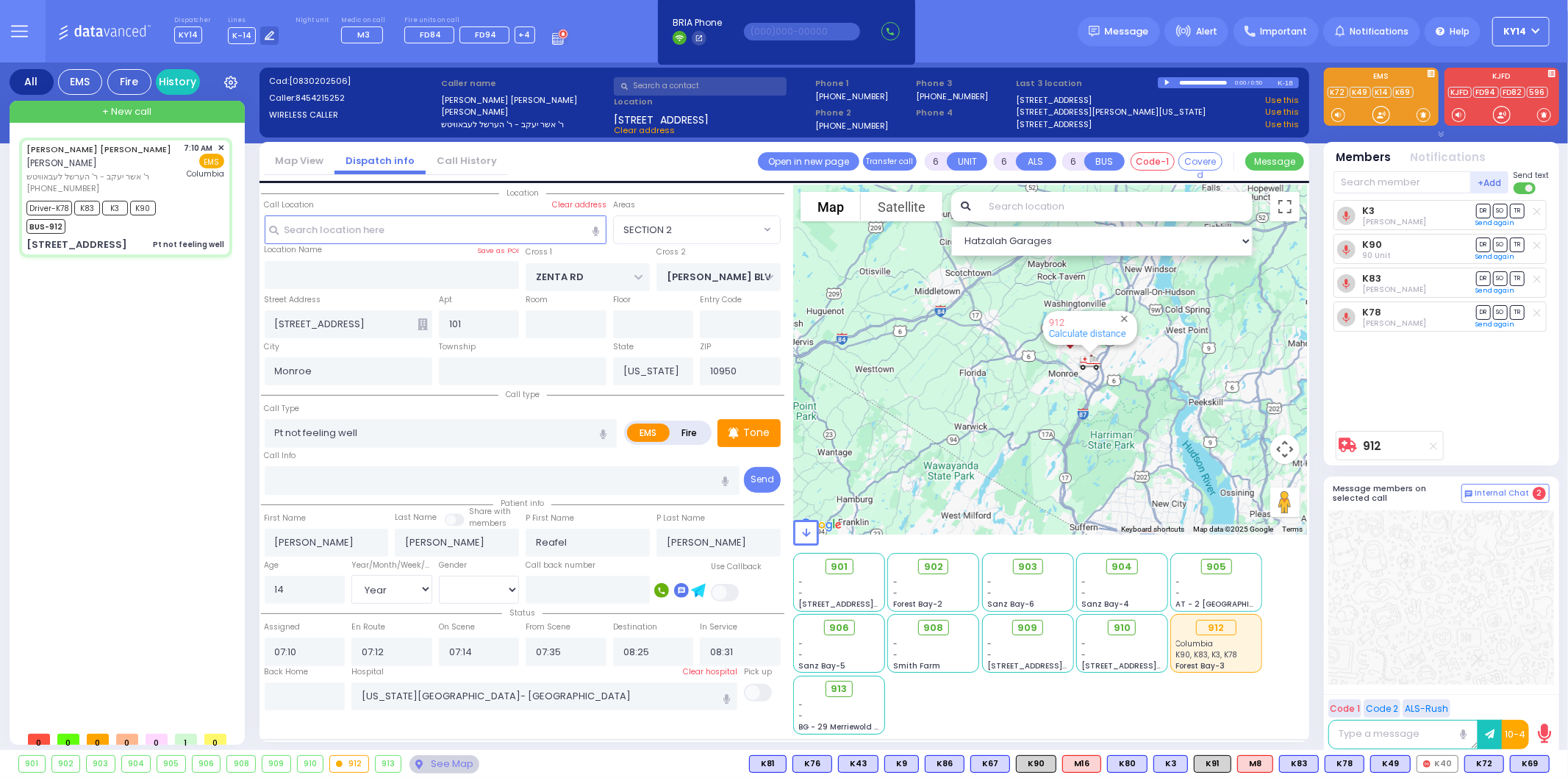
drag, startPoint x: 1028, startPoint y: 348, endPoint x: 1052, endPoint y: 447, distance: 101.9
click at [1048, 442] on div "912 Calculate distance" at bounding box center [1050, 360] width 513 height 350
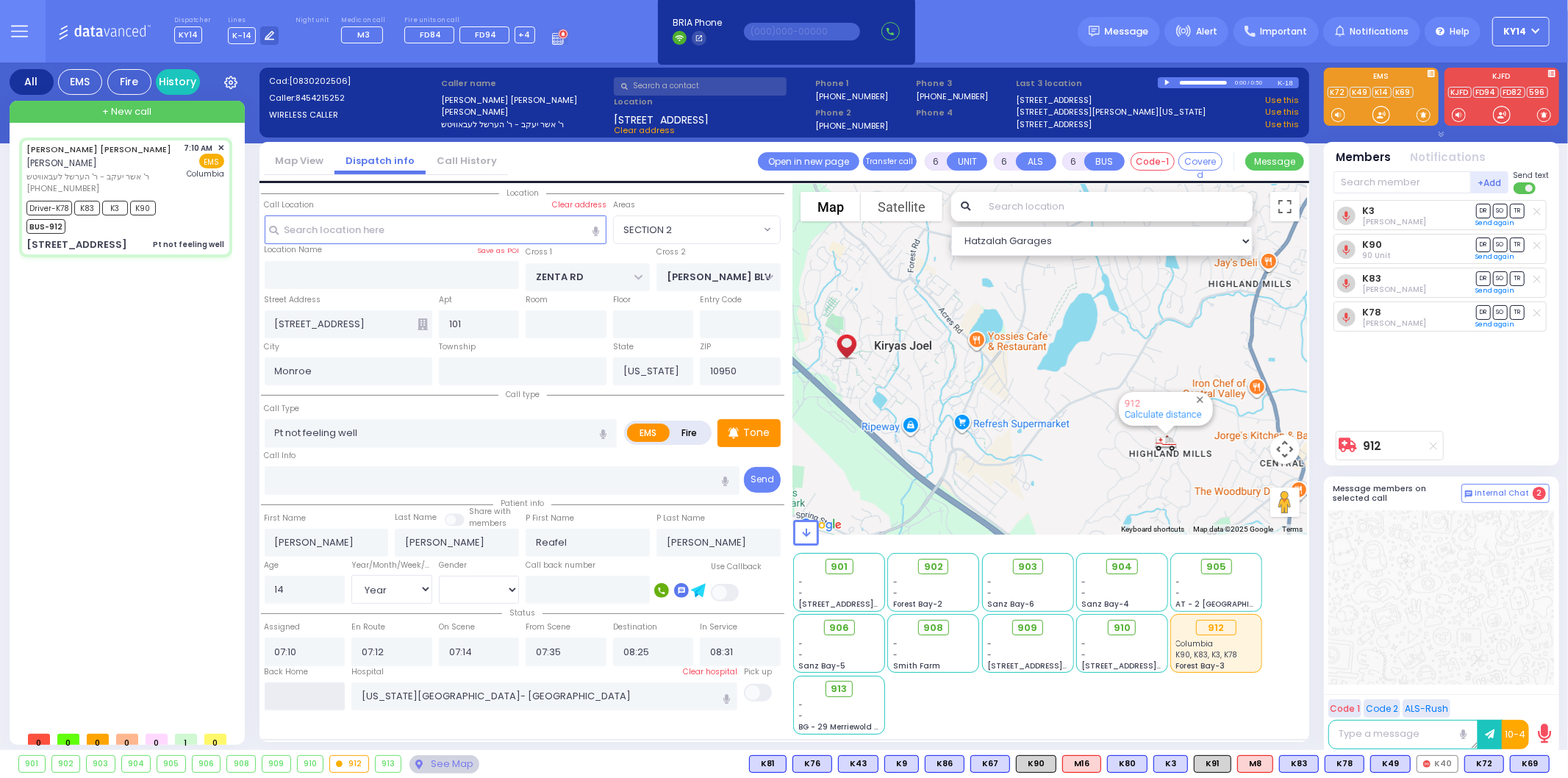
click at [310, 702] on input "text" at bounding box center [304, 695] width 81 height 28
type input "09:33"
select select
radio input "true"
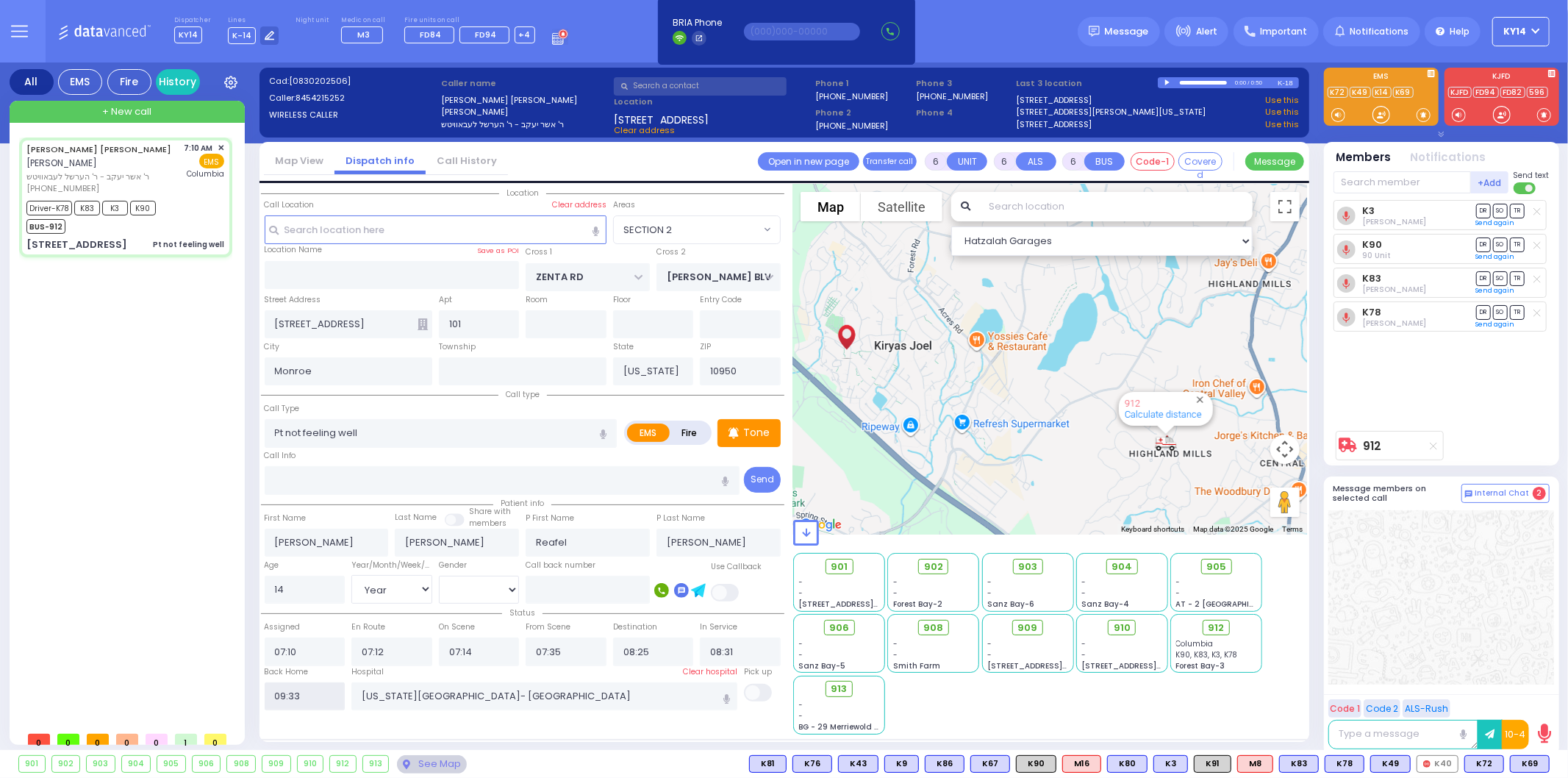
select select
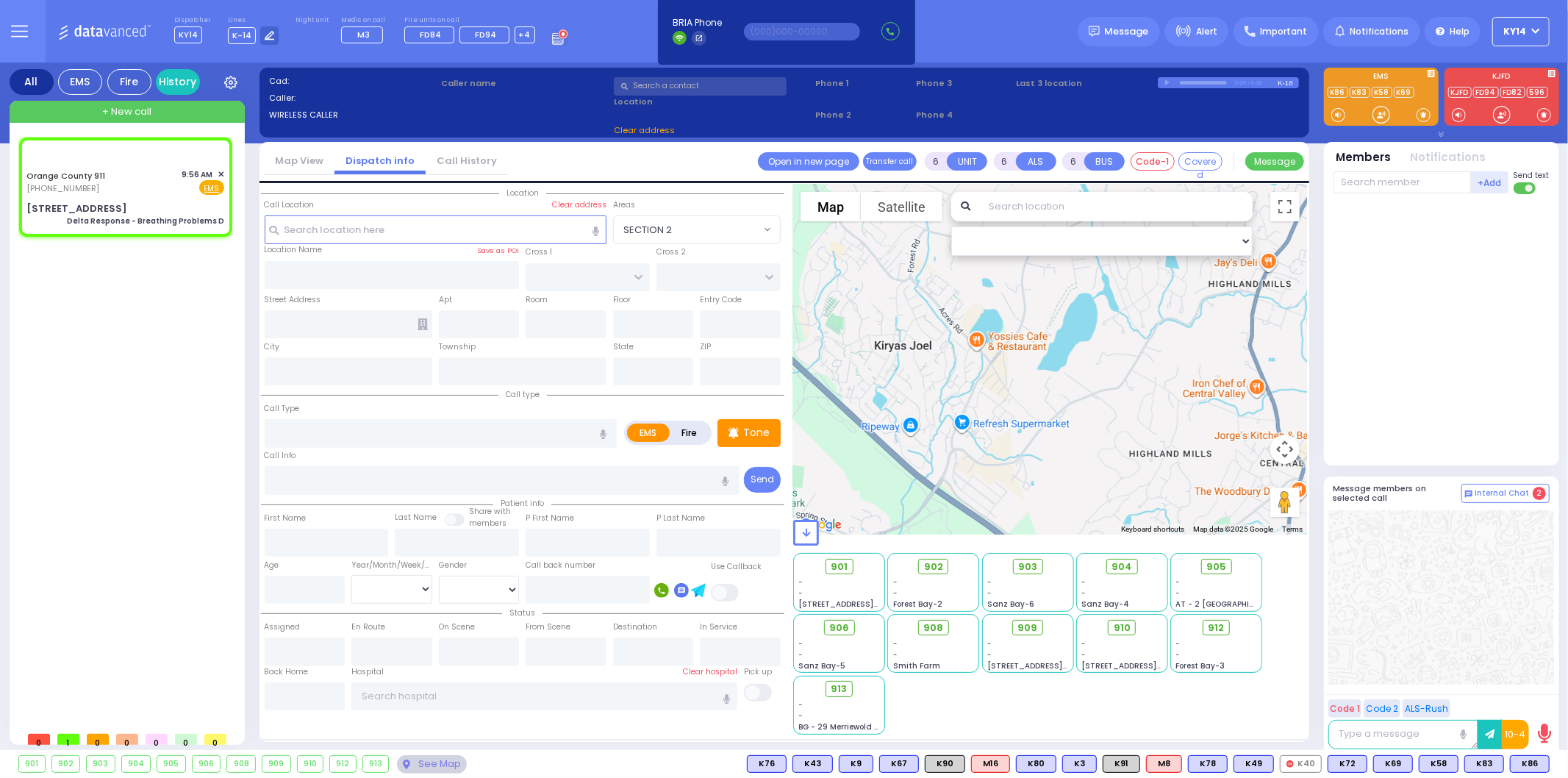
select select
type input "Delta Response - Breathing Problems D"
radio input "true"
type input "Nature: : Delta Response - Breathing Problems D Address: : [STREET_ADDRESS][GEO…"
select select
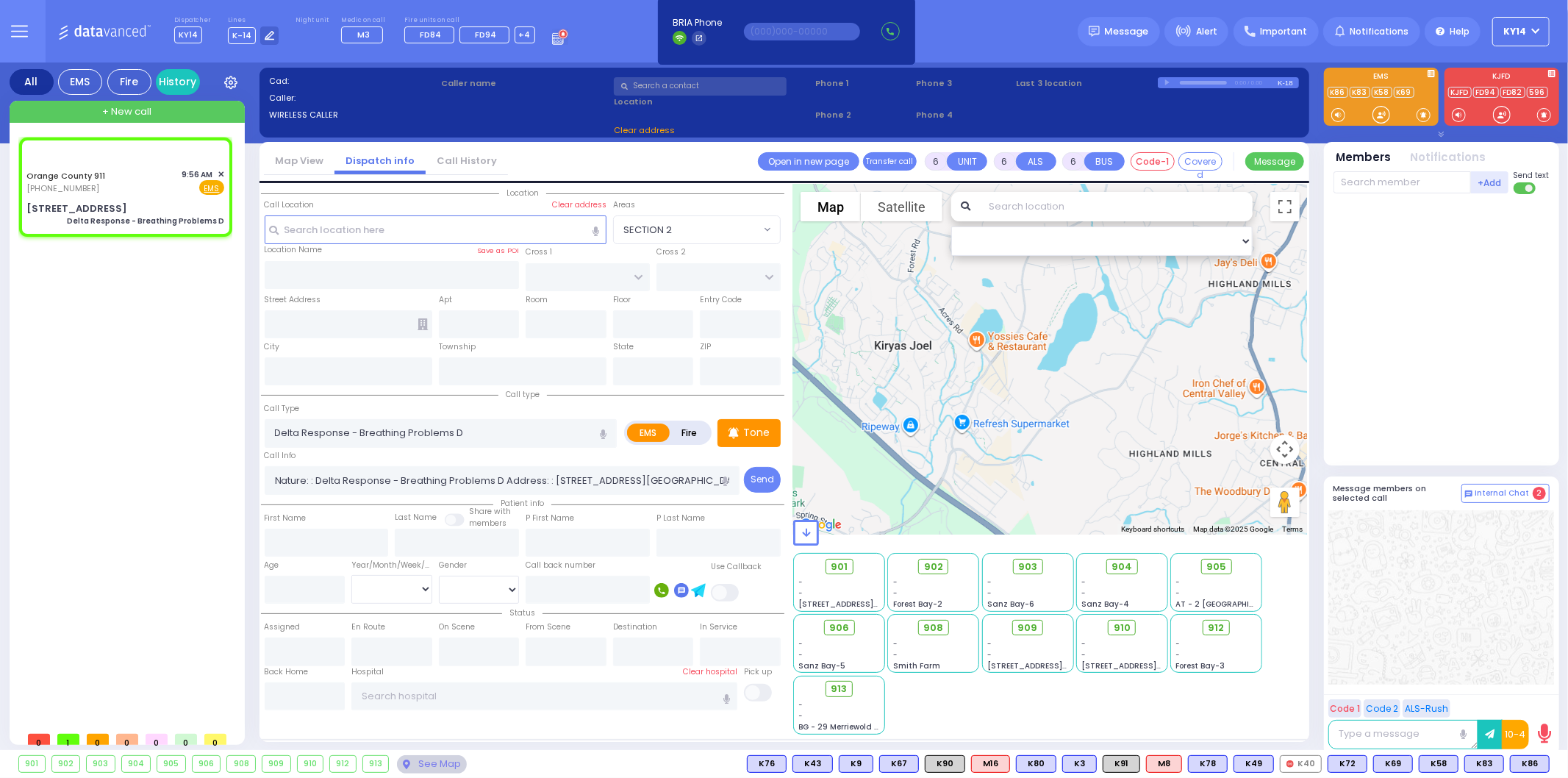
select select "Hatzalah Garages"
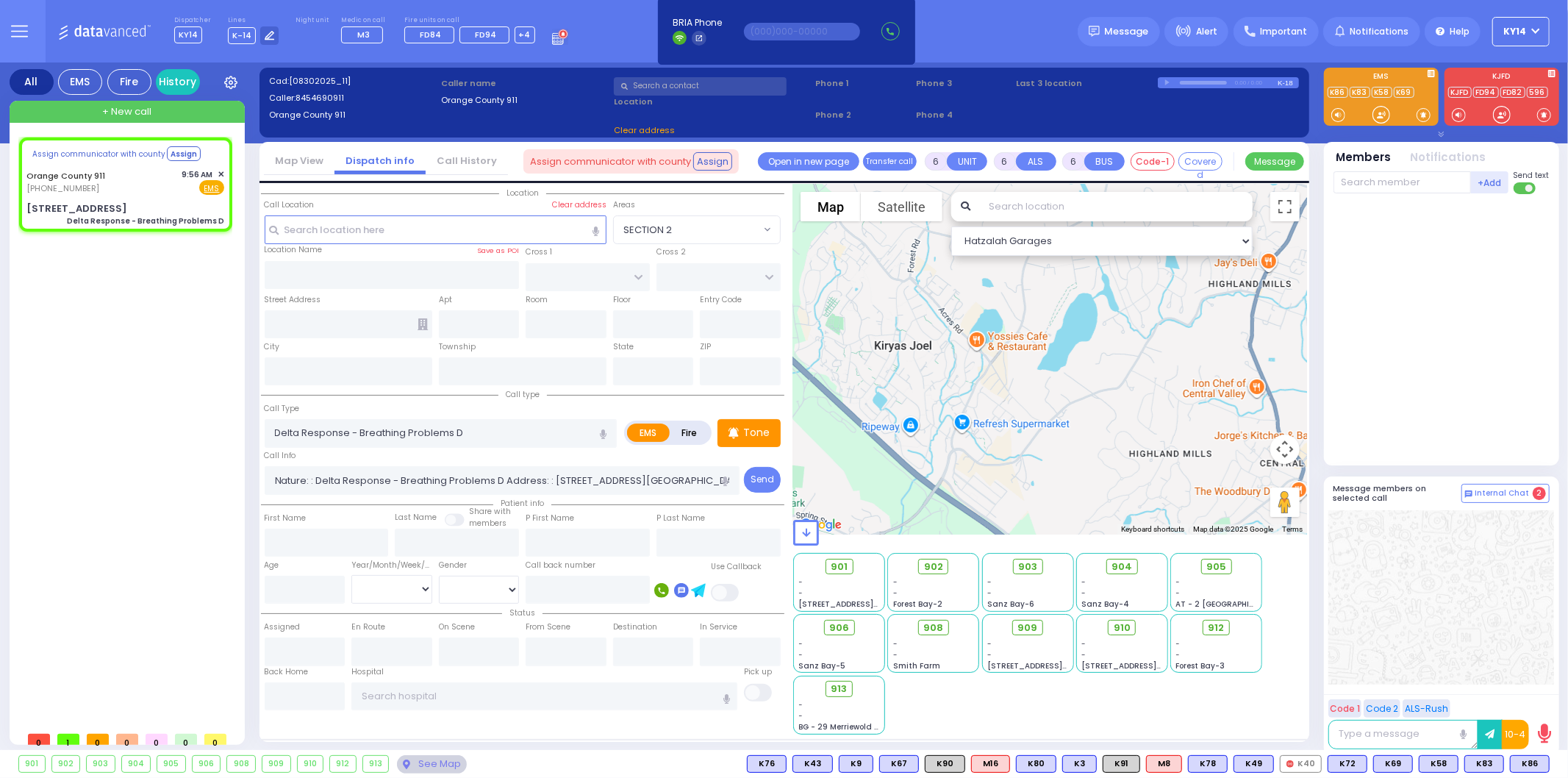
select select
radio input "true"
select select
type input "[STREET_ADDRESS]"
type input "Monroe"
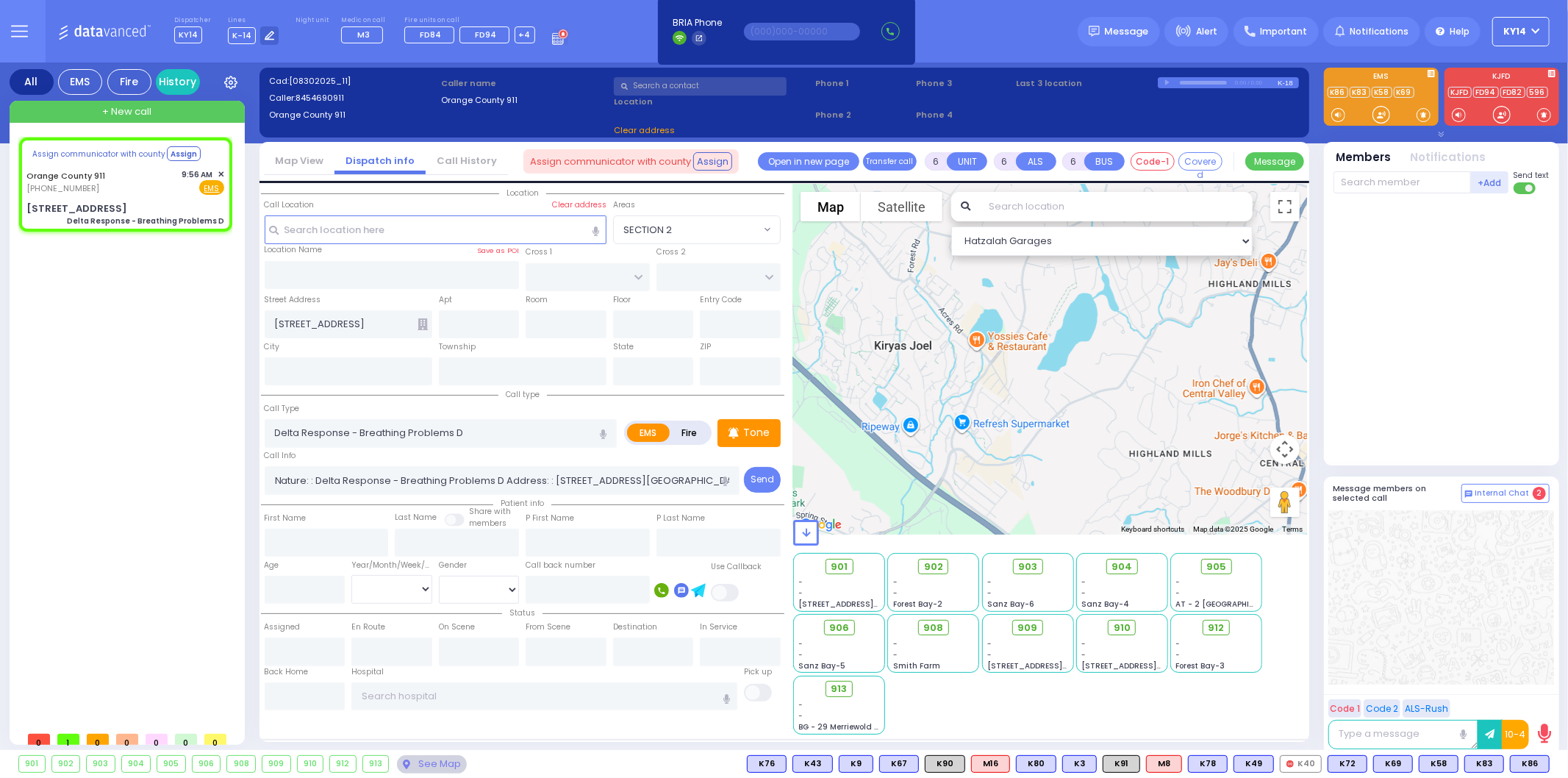
type input "[US_STATE]"
type input "10950"
select select "Hatzalah Garages"
